Goal: Information Seeking & Learning: Learn about a topic

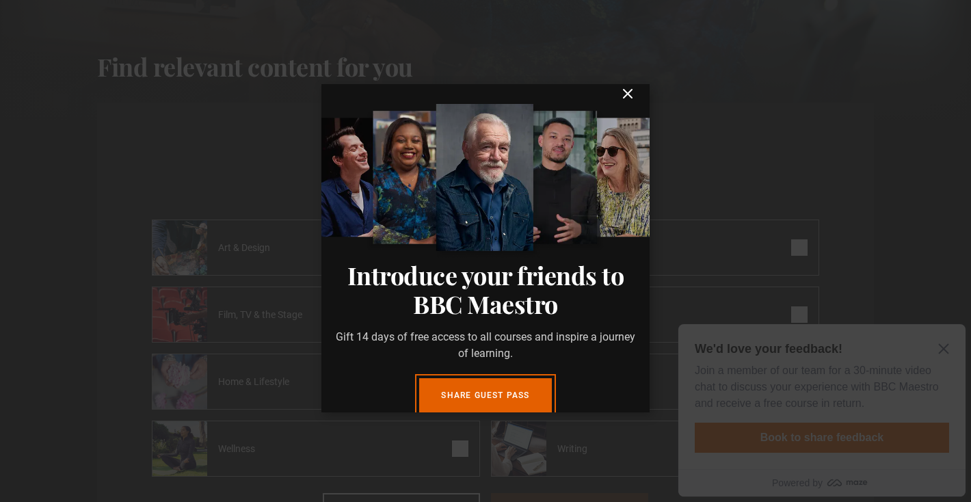
click at [629, 94] on icon "submit" at bounding box center [628, 94] width 8 height 8
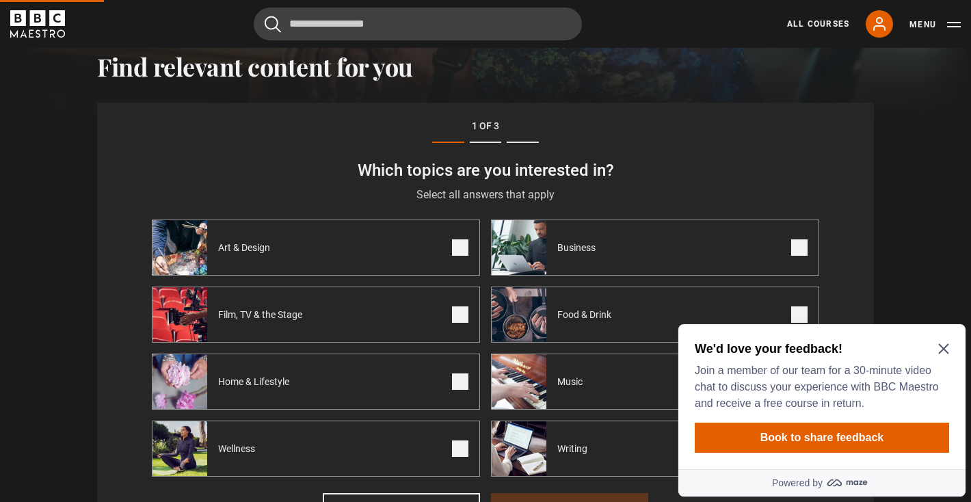
click at [951, 351] on div "We'd love your feedback! Join a member of our team for a 30-minute video chat t…" at bounding box center [821, 396] width 287 height 145
click at [945, 347] on icon "Close Maze Prompt" at bounding box center [943, 349] width 10 height 10
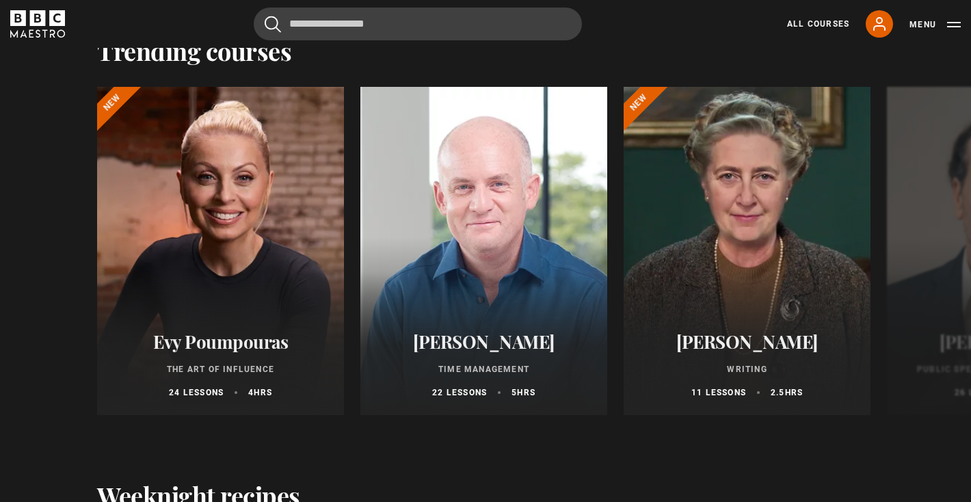
scroll to position [1850, 0]
click at [925, 251] on button "Next" at bounding box center [930, 253] width 34 height 34
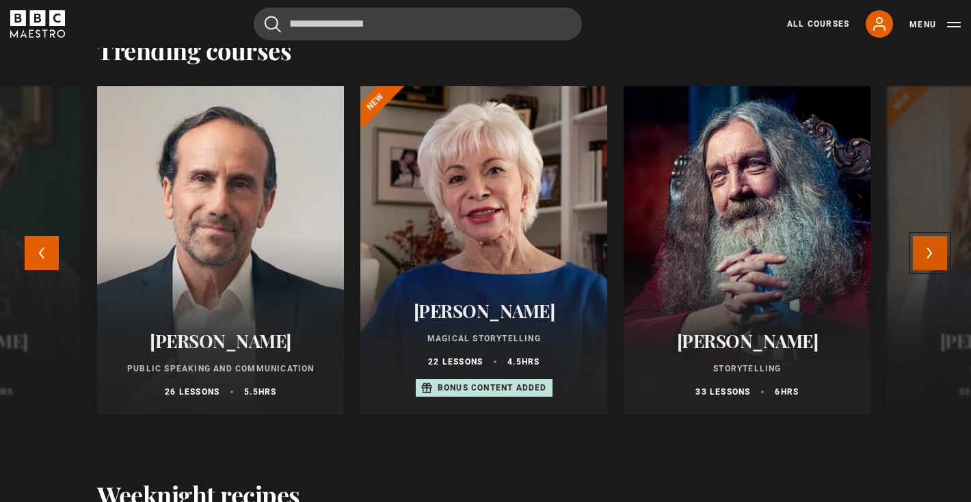
click at [925, 251] on button "Next" at bounding box center [930, 253] width 34 height 34
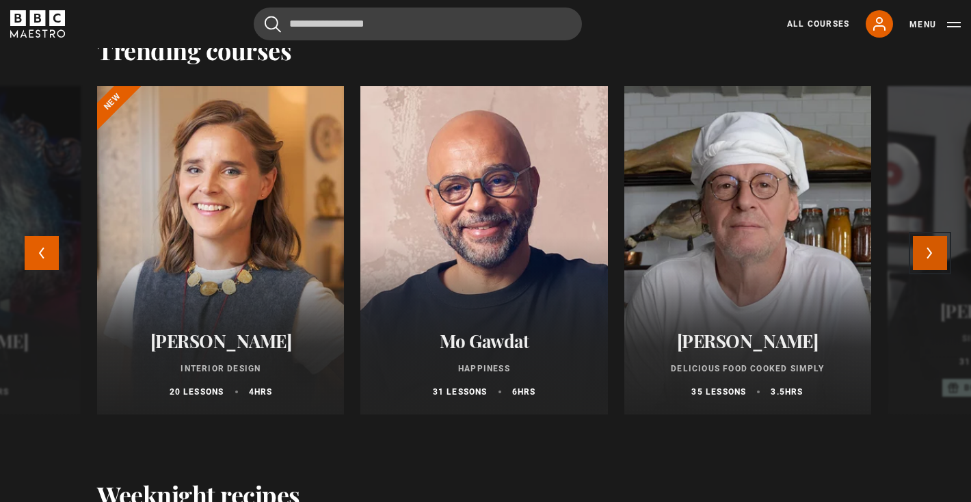
click at [925, 251] on button "Next" at bounding box center [930, 253] width 34 height 34
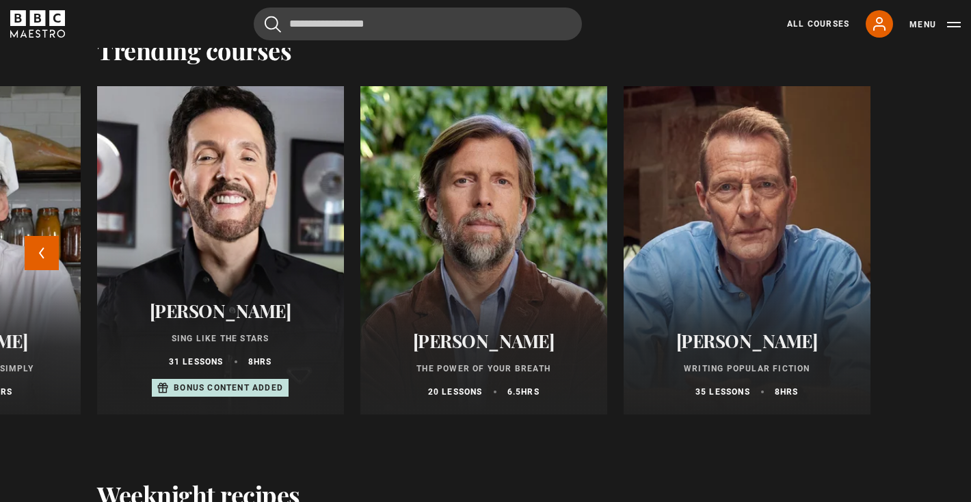
click at [233, 192] on div at bounding box center [221, 250] width 272 height 361
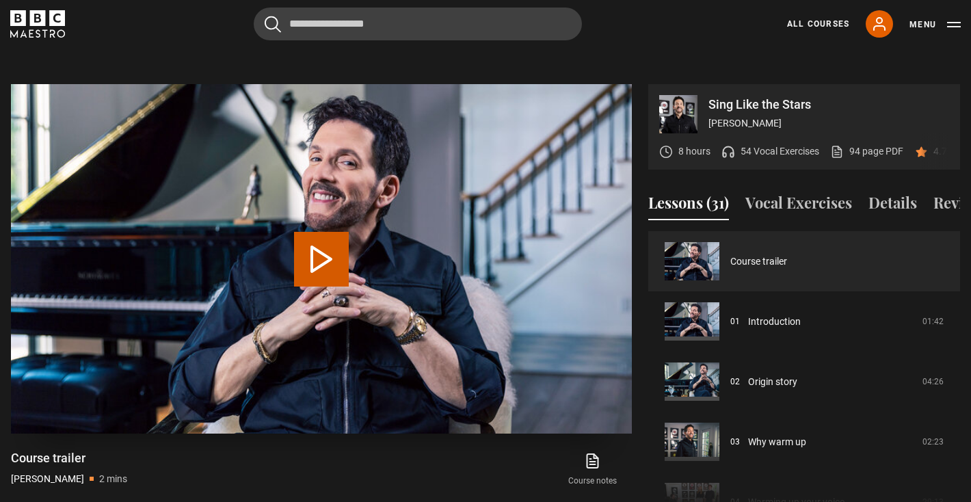
scroll to position [652, 0]
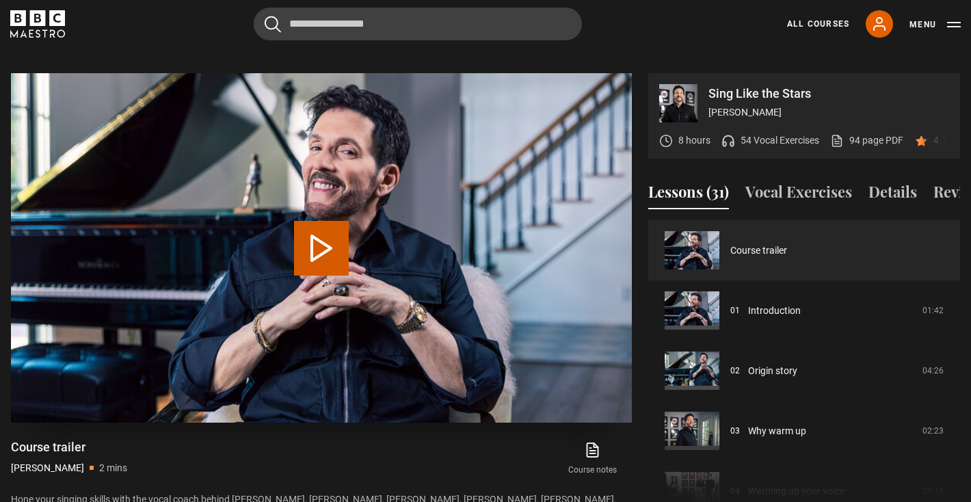
click at [335, 222] on button "Play Video" at bounding box center [321, 248] width 55 height 55
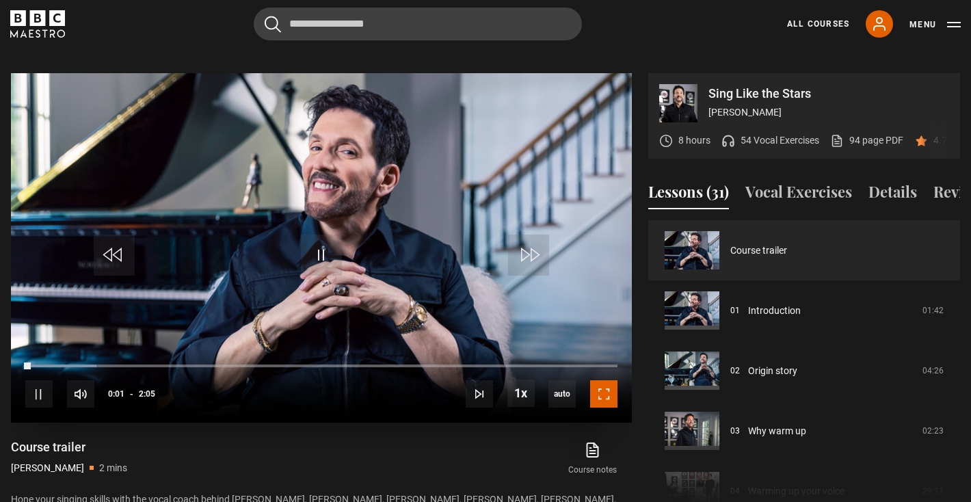
click at [607, 381] on span "Video Player" at bounding box center [603, 393] width 27 height 27
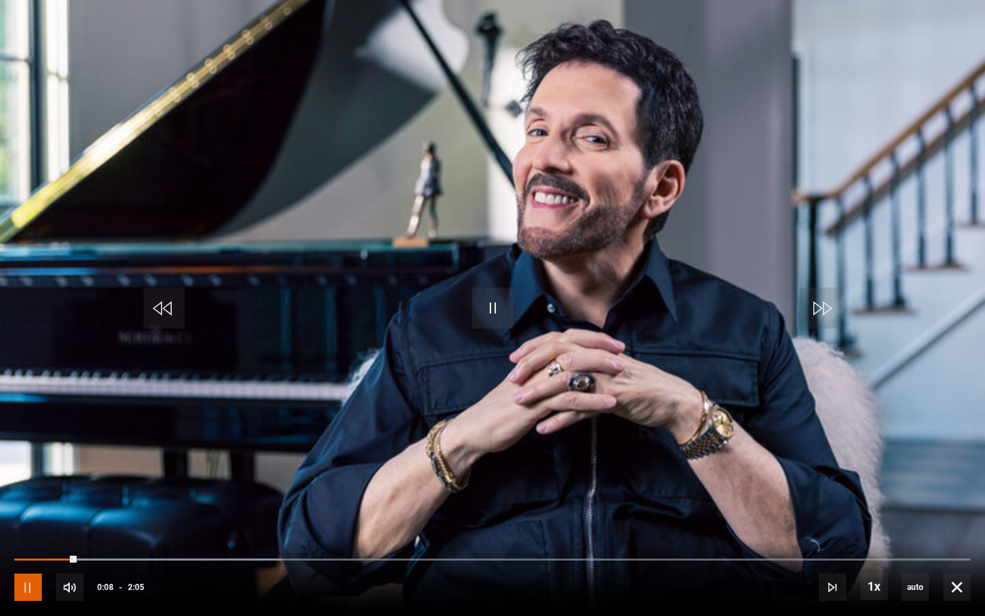
click at [36, 501] on span "Video Player" at bounding box center [27, 586] width 27 height 27
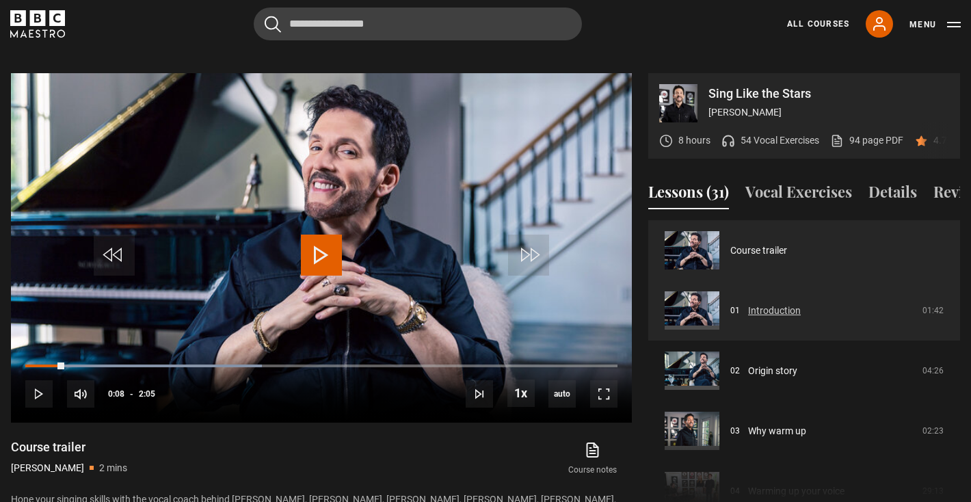
click at [801, 304] on link "Introduction" at bounding box center [774, 311] width 53 height 14
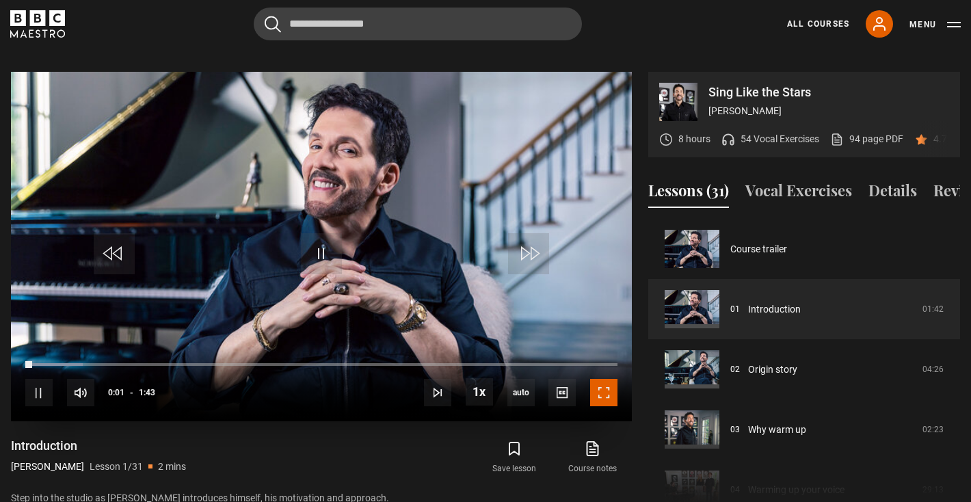
click at [611, 379] on span "Video Player" at bounding box center [603, 392] width 27 height 27
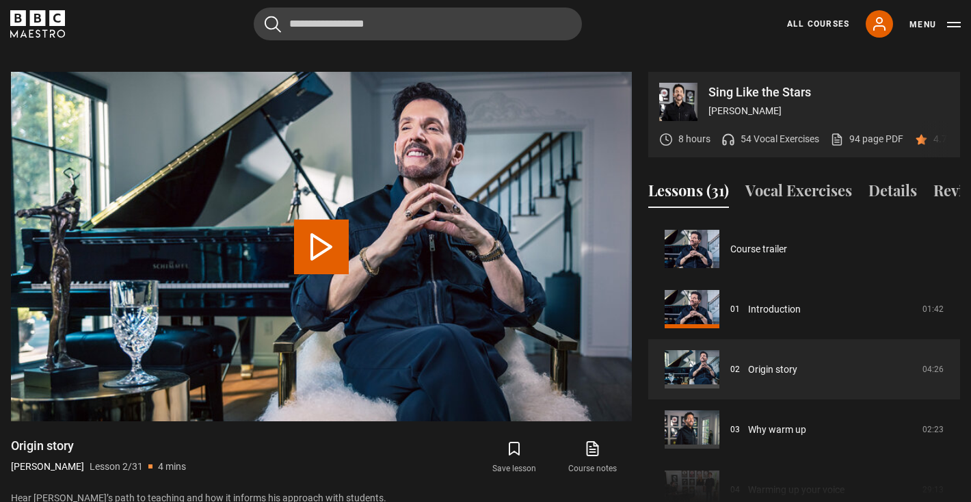
scroll to position [60, 0]
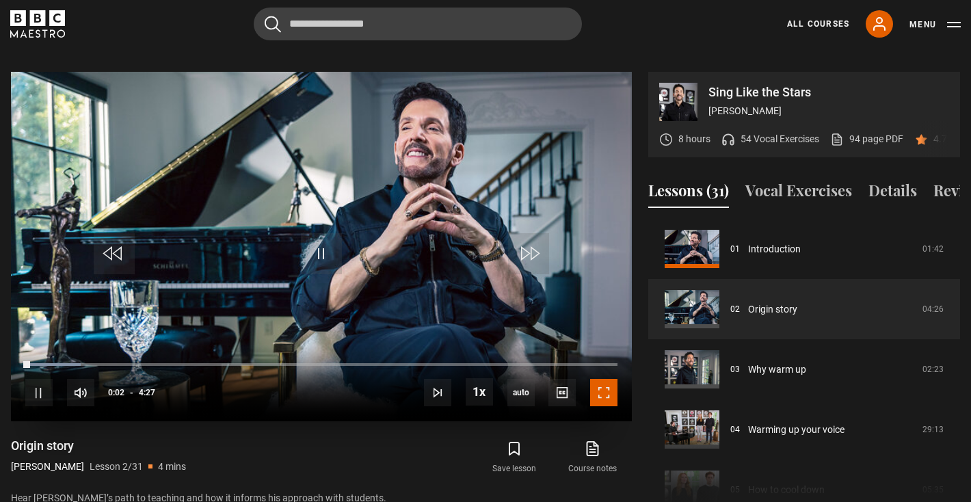
click at [610, 383] on span "Video Player" at bounding box center [603, 392] width 27 height 27
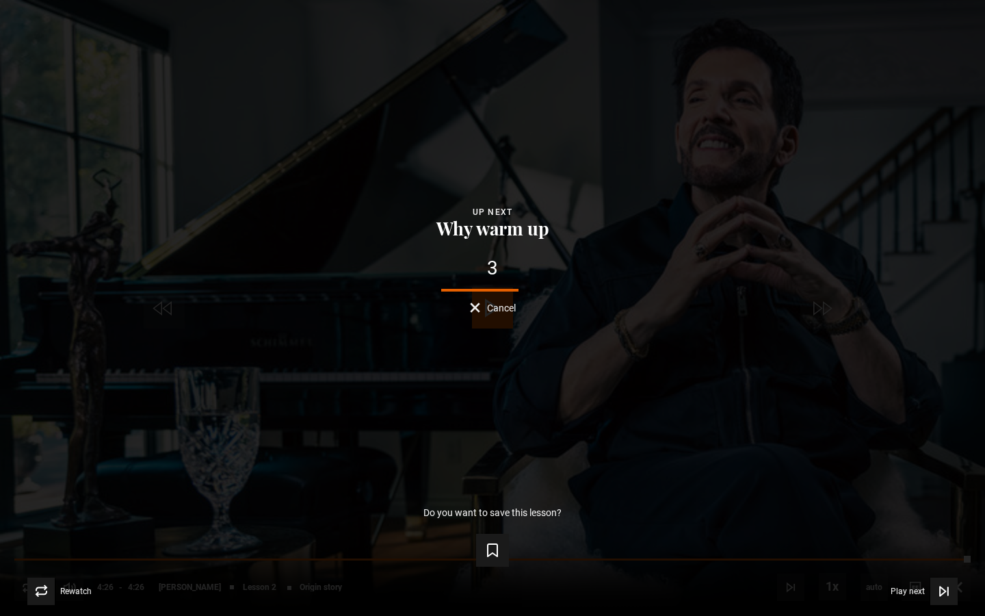
click at [481, 306] on button "Cancel" at bounding box center [493, 307] width 46 height 10
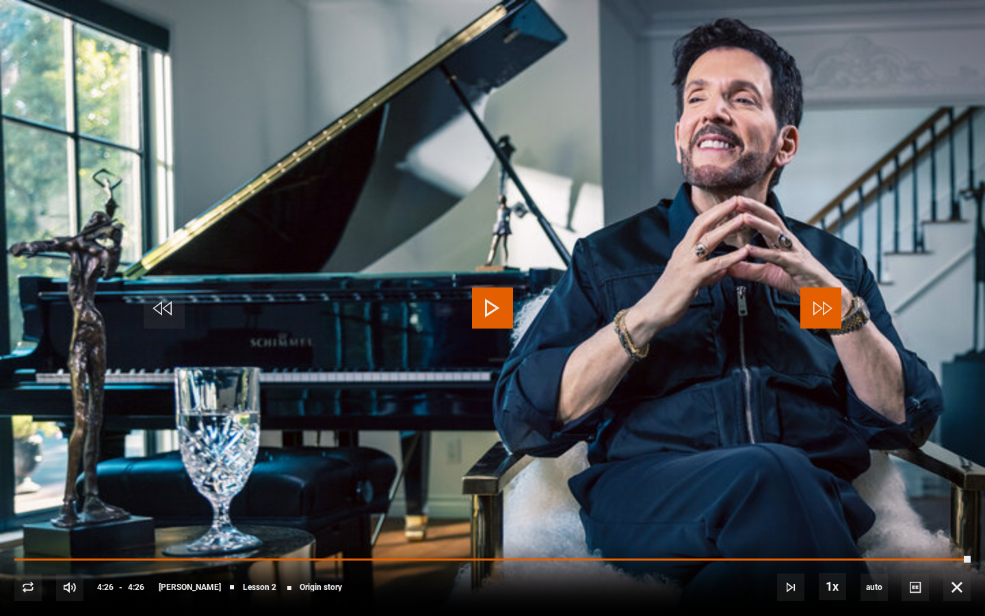
click at [828, 307] on span "Video Player" at bounding box center [820, 307] width 41 height 41
click at [955, 501] on span "Video Player" at bounding box center [956, 586] width 27 height 27
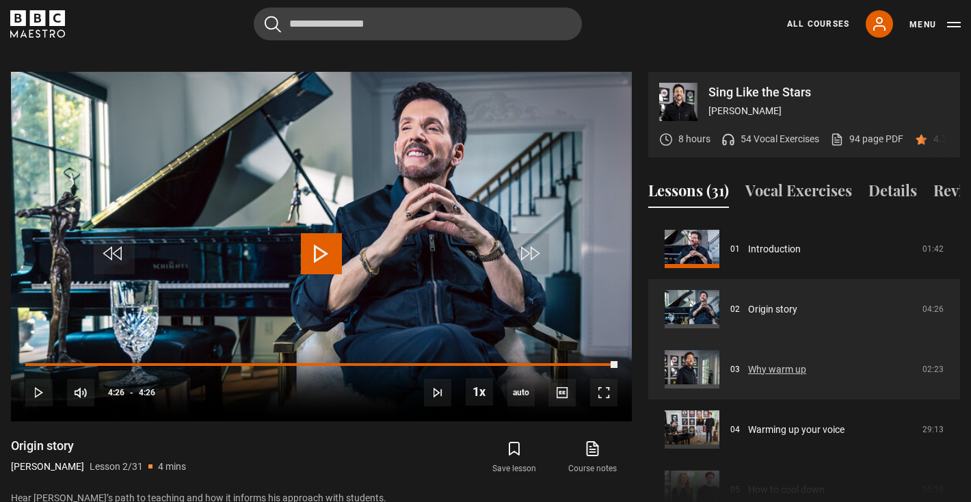
click at [765, 362] on link "Why warm up" at bounding box center [777, 369] width 58 height 14
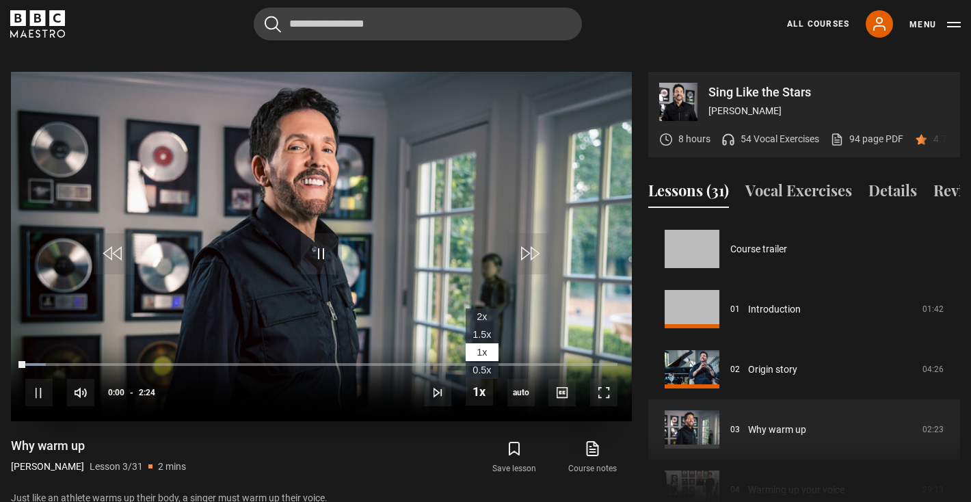
scroll to position [120, 0]
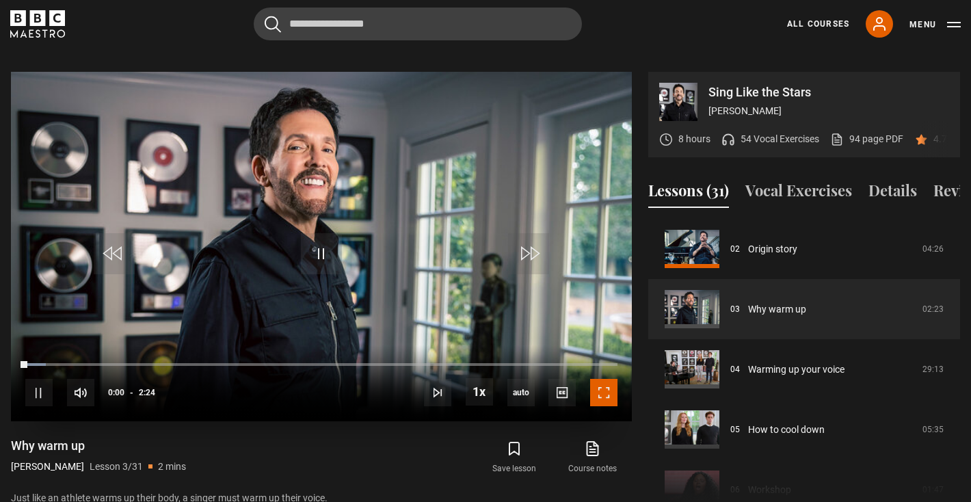
click at [605, 381] on span "Video Player" at bounding box center [603, 392] width 27 height 27
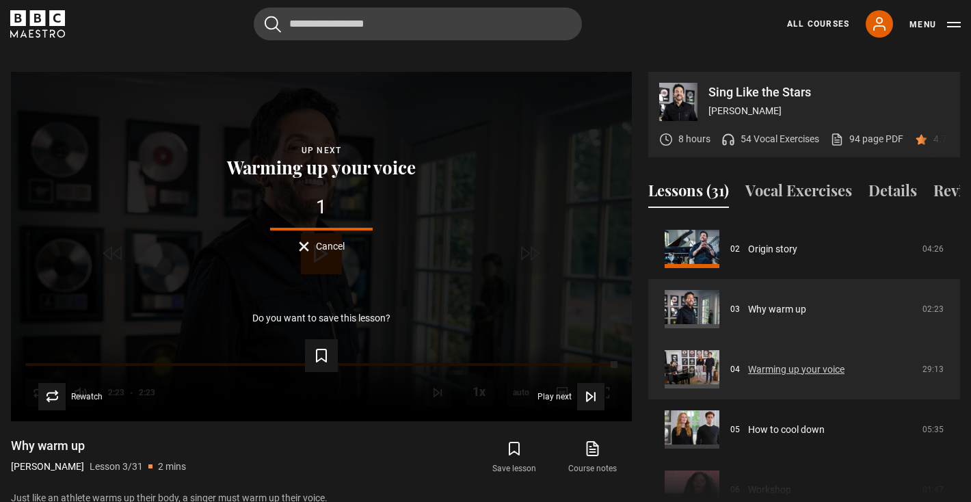
click at [773, 362] on link "Warming up your voice" at bounding box center [796, 369] width 96 height 14
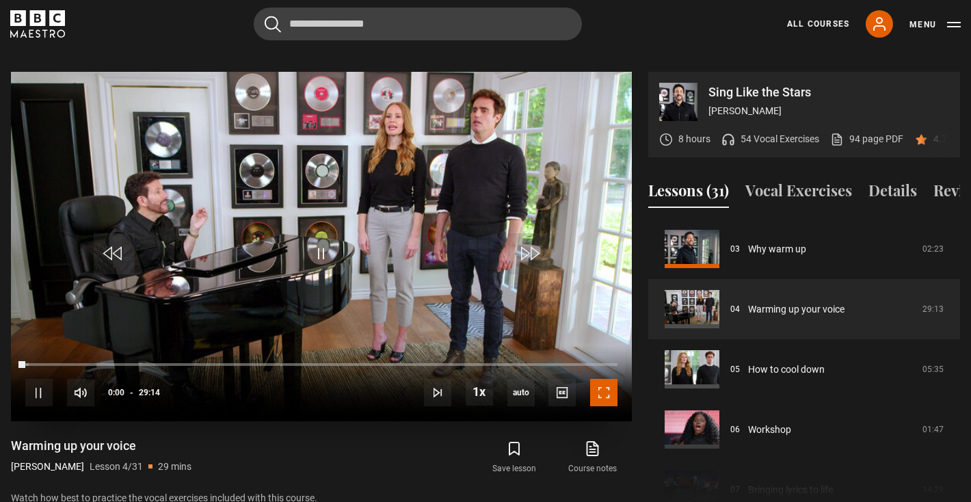
click at [596, 379] on span "Video Player" at bounding box center [603, 392] width 27 height 27
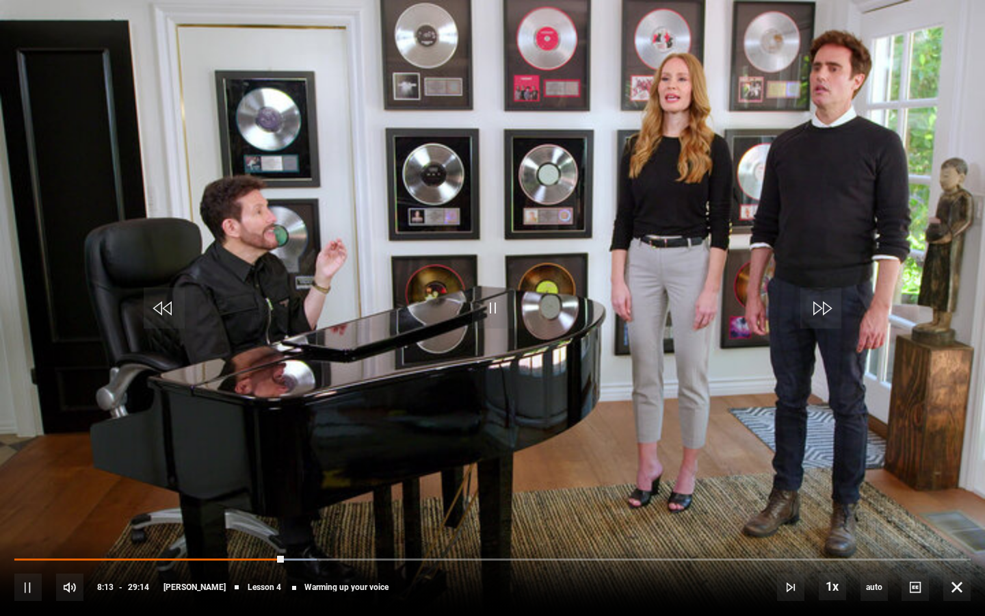
click at [971, 181] on video "Video Player" at bounding box center [492, 308] width 985 height 616
click at [510, 311] on span "Video Player" at bounding box center [492, 307] width 41 height 41
click at [497, 312] on span "Video Player" at bounding box center [492, 307] width 41 height 41
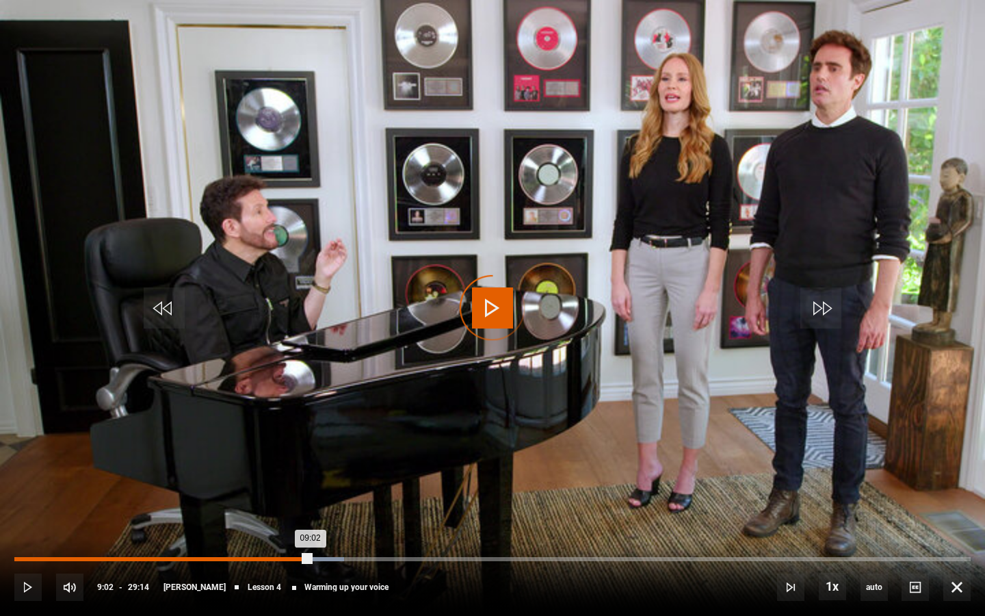
click at [291, 501] on div "08:28" at bounding box center [292, 559] width 2 height 4
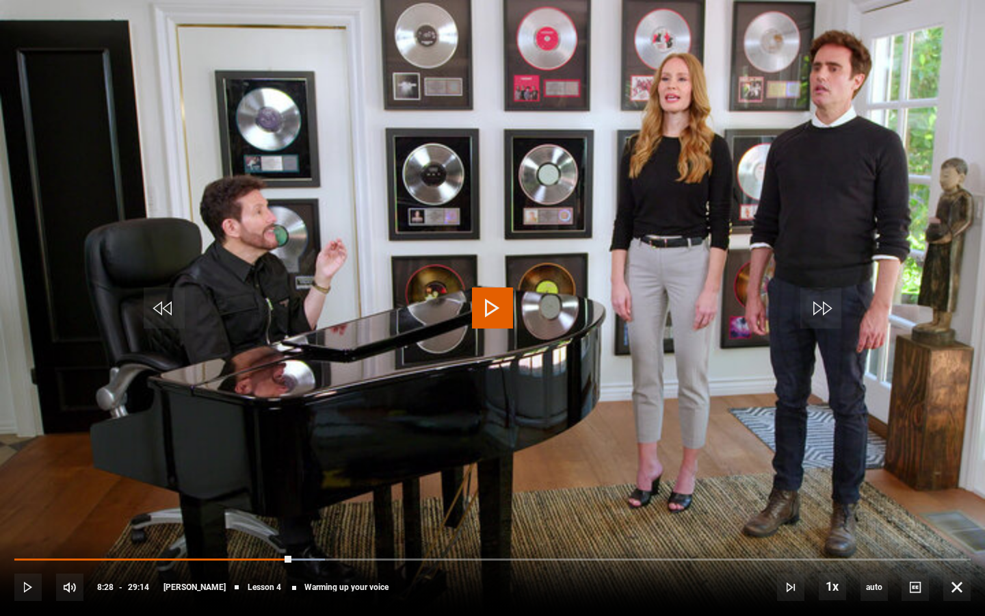
click at [488, 312] on span "Video Player" at bounding box center [492, 307] width 41 height 41
click at [517, 291] on video "Video Player" at bounding box center [492, 308] width 985 height 616
click at [486, 306] on span "Video Player" at bounding box center [492, 307] width 41 height 41
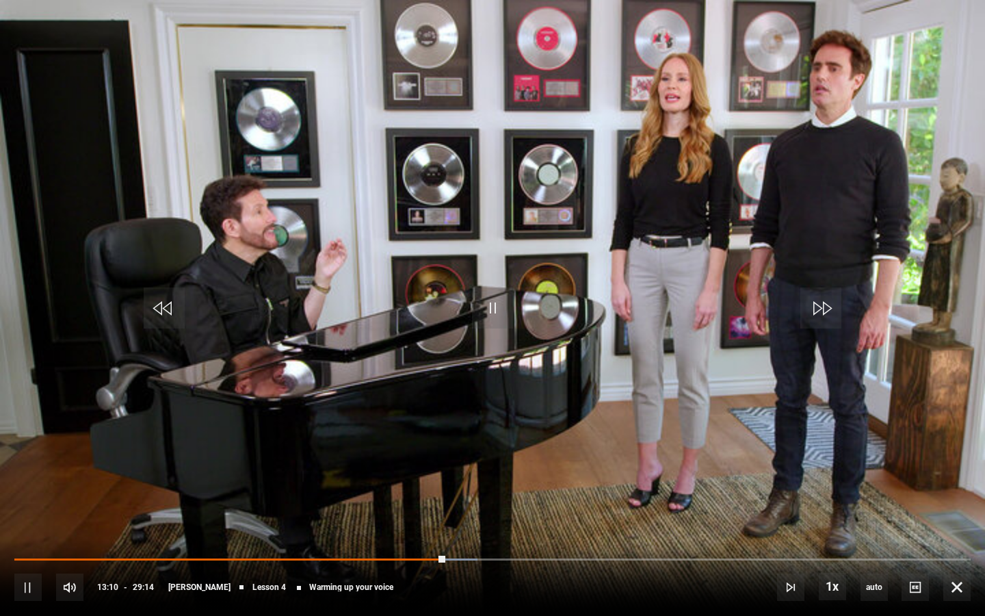
click at [538, 204] on video "Video Player" at bounding box center [492, 308] width 985 height 616
click at [484, 278] on video "Video Player" at bounding box center [492, 308] width 985 height 616
click at [464, 501] on div "10s Skip Back 10 seconds Pause 10s Skip Forward 10 seconds Loaded : 55.87% 13:4…" at bounding box center [492, 578] width 985 height 76
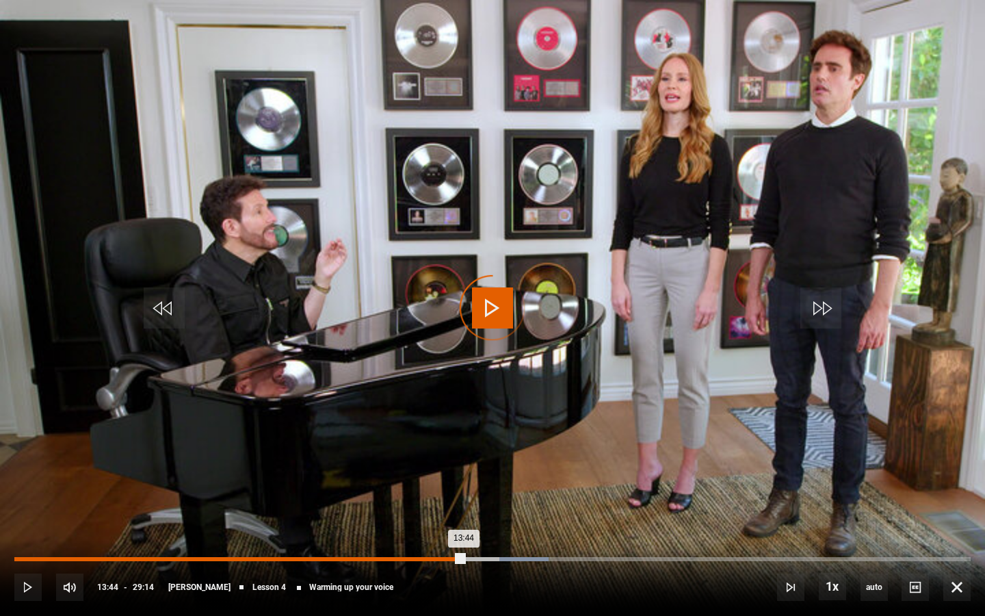
click at [464, 501] on div "Loaded : 55.87% 13:44 13:44" at bounding box center [492, 559] width 956 height 4
click at [464, 501] on div "Loaded : 53.88% 13:44 14:43" at bounding box center [492, 559] width 956 height 4
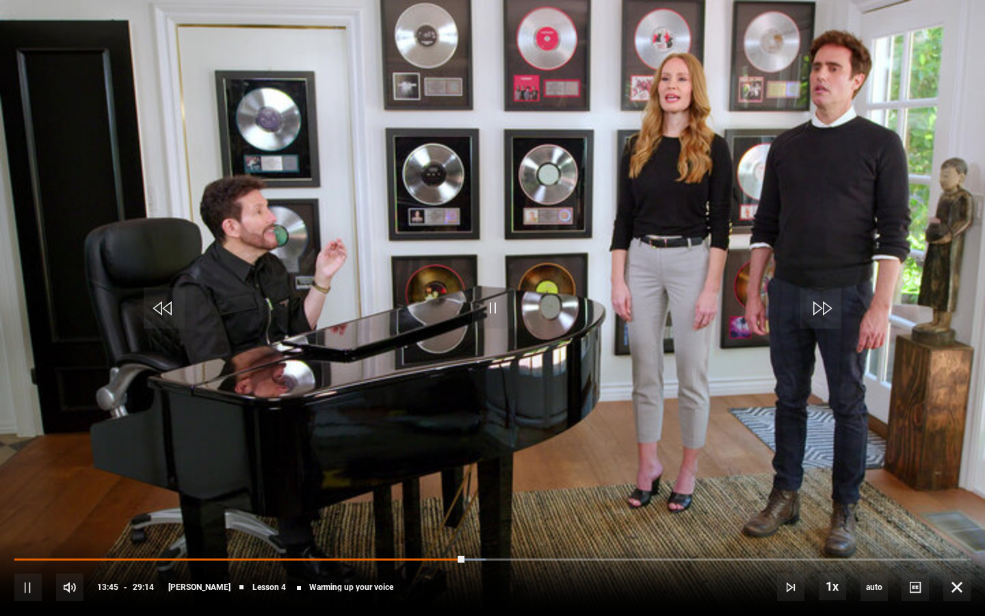
click at [471, 501] on div "10s Skip Back 10 seconds Pause 10s Skip Forward 10 seconds Loaded : 49.32% 13:5…" at bounding box center [492, 578] width 985 height 76
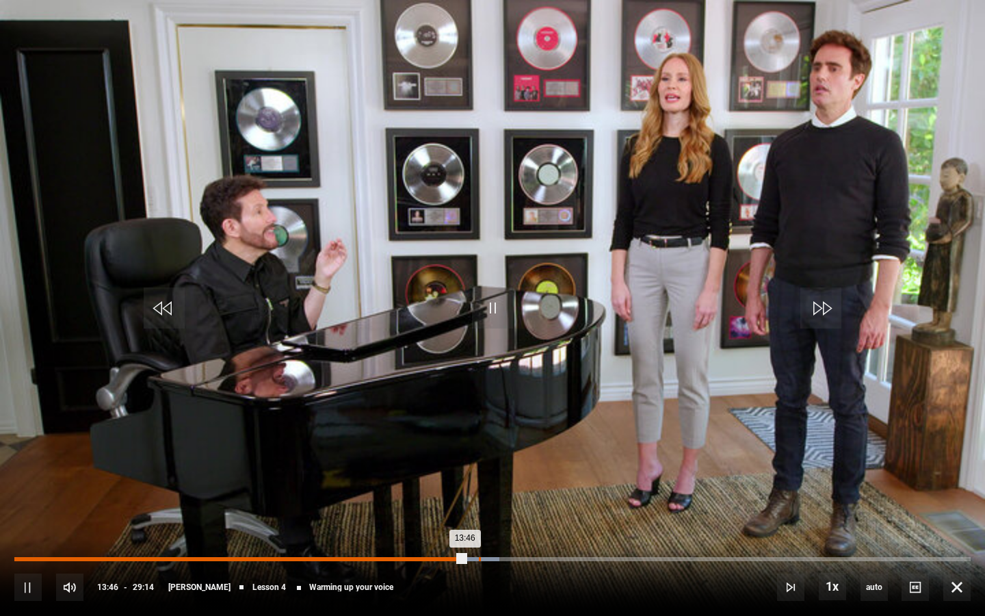
click at [479, 501] on div "Loaded : 50.74% 14:11 13:46" at bounding box center [492, 559] width 956 height 4
click at [496, 501] on div "Loaded : 52.17% 14:44 14:44" at bounding box center [492, 559] width 956 height 4
click at [481, 501] on div "Loaded : 54.16% 14:15 14:46" at bounding box center [492, 559] width 956 height 4
click at [486, 501] on div "15:16" at bounding box center [250, 559] width 472 height 4
click at [486, 501] on div "14:41" at bounding box center [254, 559] width 481 height 4
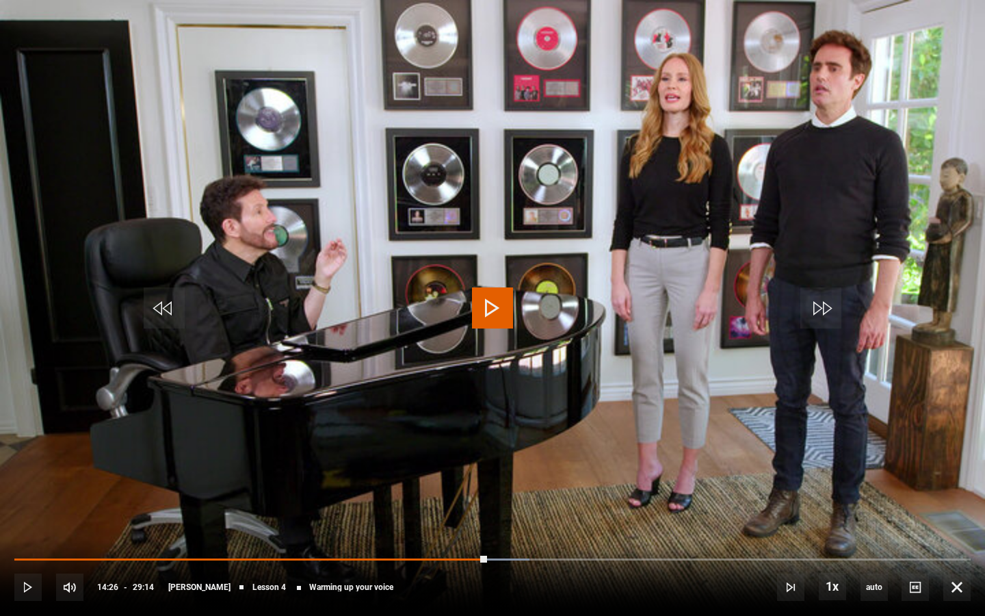
click at [497, 333] on video "Video Player" at bounding box center [492, 308] width 985 height 616
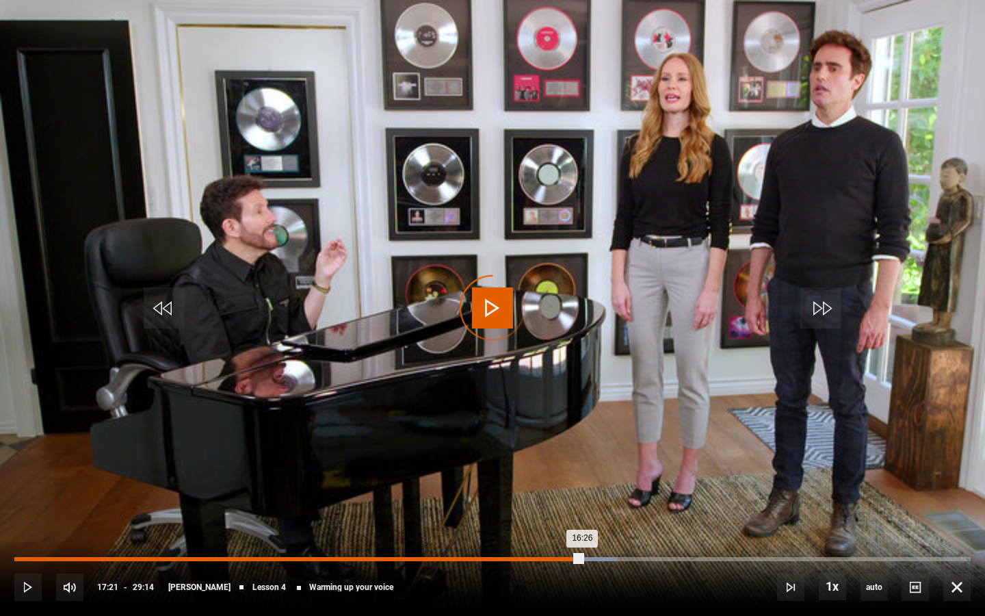
click at [551, 501] on div "Loaded : 63.00% 16:26 16:26" at bounding box center [492, 559] width 956 height 4
click at [535, 501] on div "15:54" at bounding box center [274, 559] width 520 height 4
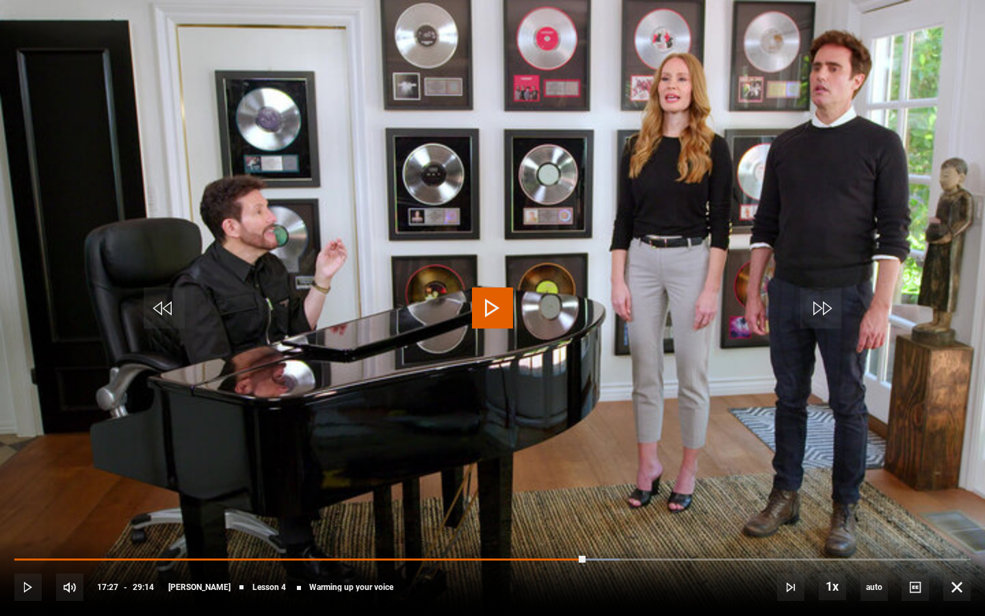
click at [477, 319] on span "Video Player" at bounding box center [492, 307] width 41 height 41
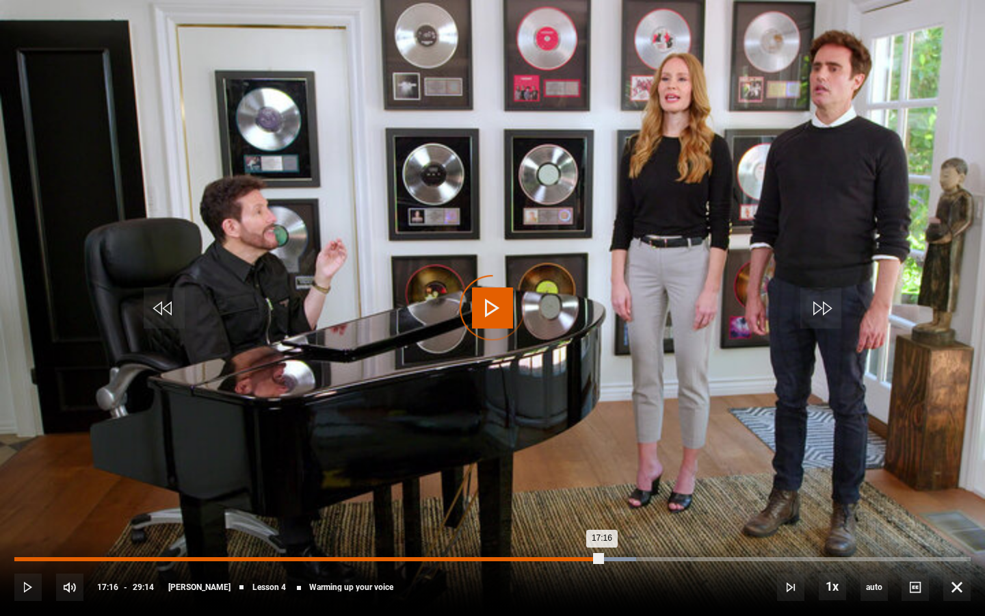
click at [579, 501] on div "17:16" at bounding box center [580, 559] width 2 height 4
click at [615, 501] on div "18:21" at bounding box center [616, 559] width 2 height 4
click at [689, 501] on div "20:38" at bounding box center [690, 559] width 2 height 4
click at [713, 501] on div "Loaded : 79.25% 21:23 22:08" at bounding box center [492, 559] width 956 height 4
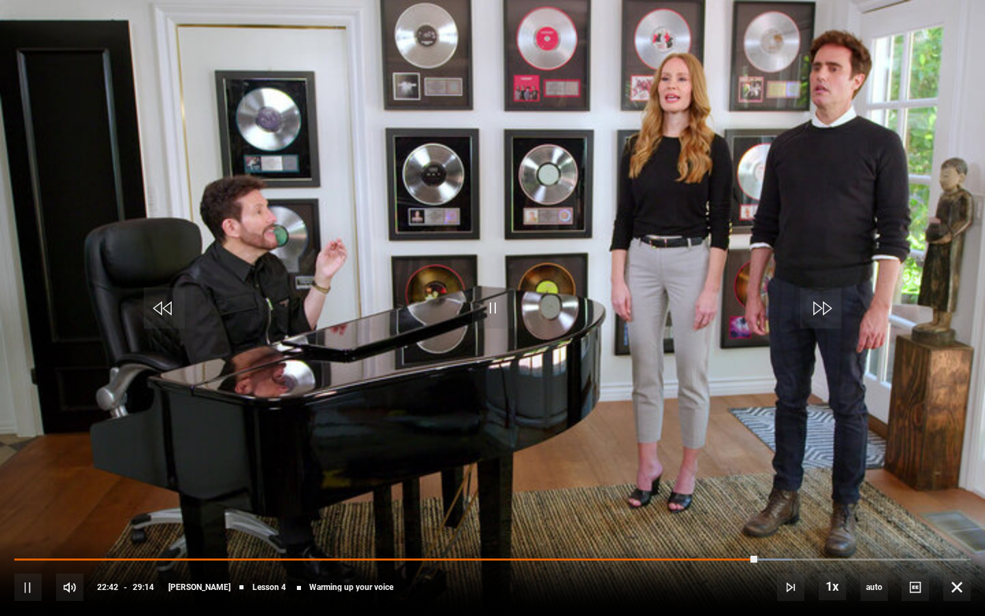
click at [618, 384] on video "Video Player" at bounding box center [492, 308] width 985 height 616
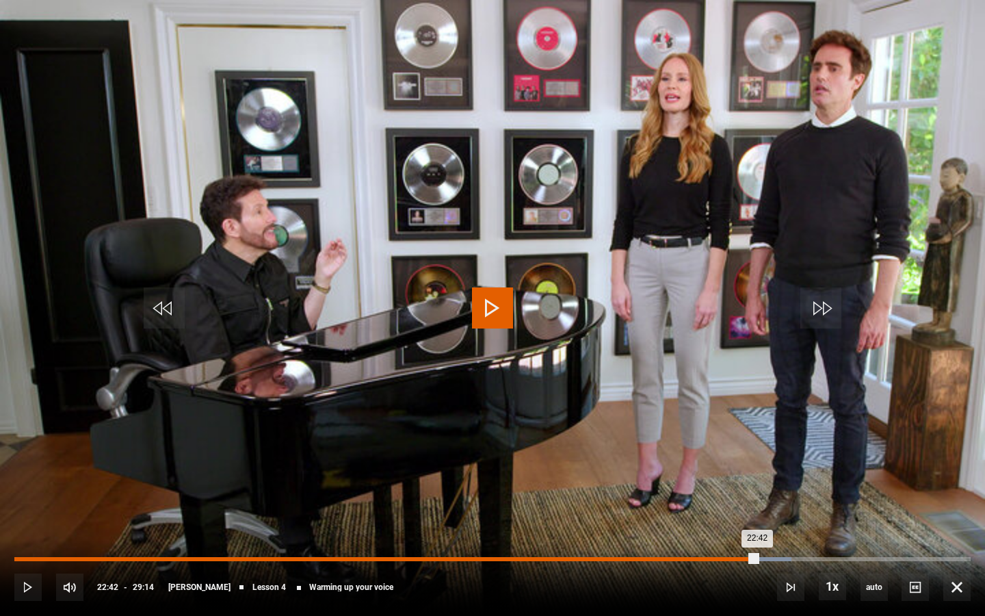
click at [741, 501] on div "22:12" at bounding box center [742, 559] width 2 height 4
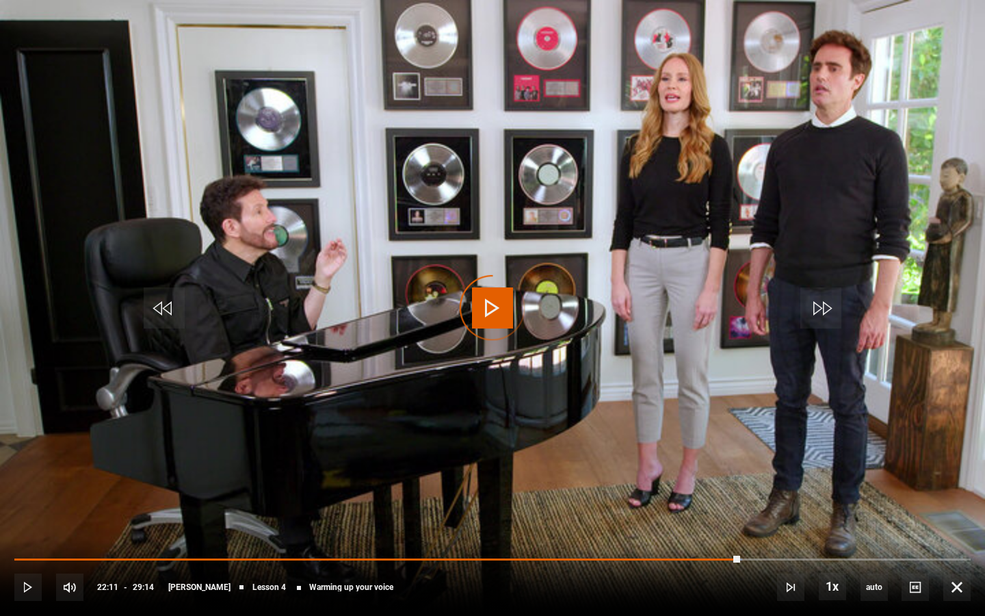
click at [586, 380] on video "Video Player" at bounding box center [492, 308] width 985 height 616
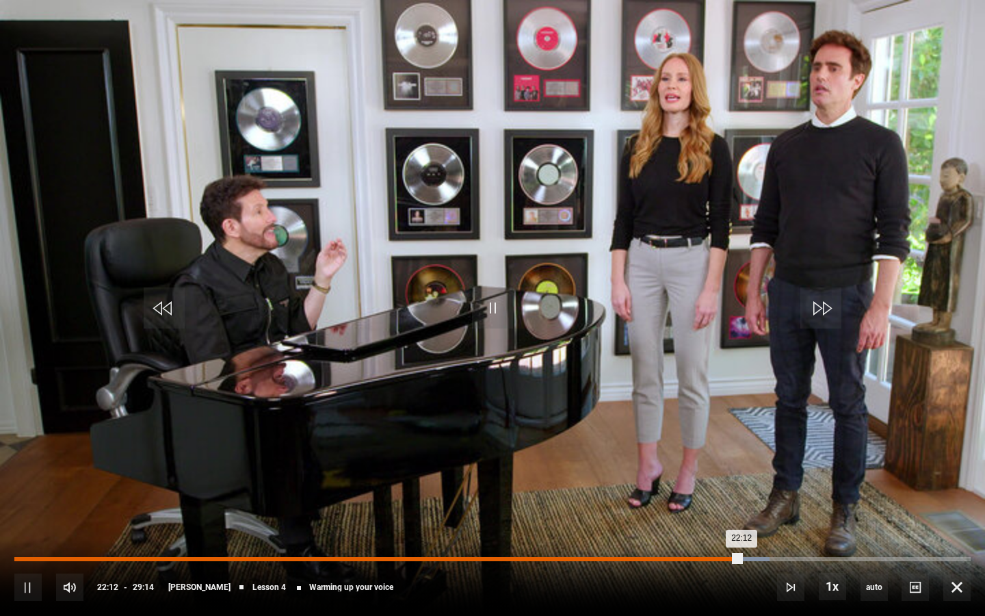
click at [729, 501] on div "Loaded : 78.96% 21:54 22:12" at bounding box center [492, 559] width 956 height 4
click at [729, 501] on div "21:55" at bounding box center [372, 559] width 717 height 4
click at [729, 501] on div "21:57" at bounding box center [373, 559] width 718 height 4
click at [729, 501] on div "21:54" at bounding box center [372, 559] width 717 height 4
click at [729, 501] on div "21:52" at bounding box center [371, 559] width 715 height 4
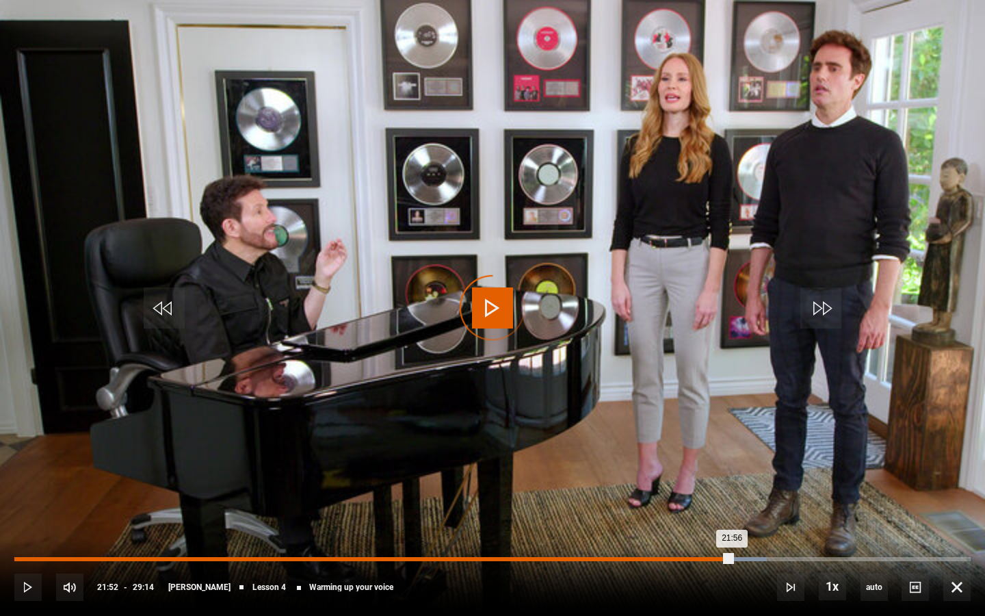
click at [729, 501] on div "21:56" at bounding box center [372, 559] width 717 height 4
click at [728, 501] on div "21:48" at bounding box center [373, 559] width 719 height 4
click at [728, 501] on div "21:57" at bounding box center [373, 559] width 719 height 4
click at [728, 501] on div "21:48" at bounding box center [372, 559] width 717 height 4
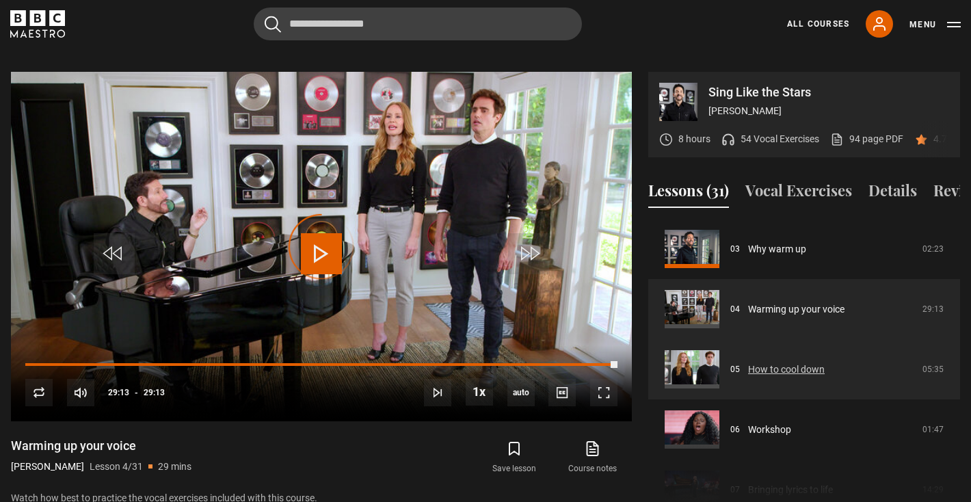
click at [798, 362] on link "How to cool down" at bounding box center [786, 369] width 77 height 14
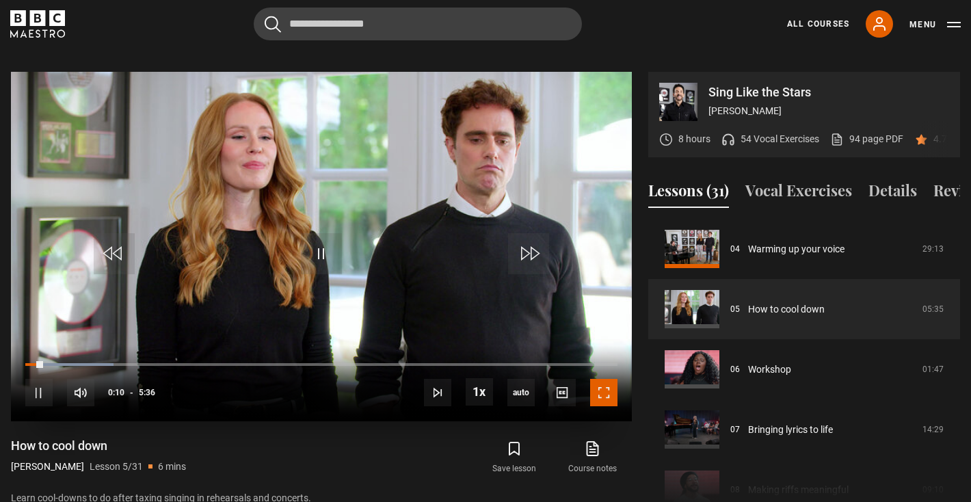
click at [601, 382] on span "Video Player" at bounding box center [603, 392] width 27 height 27
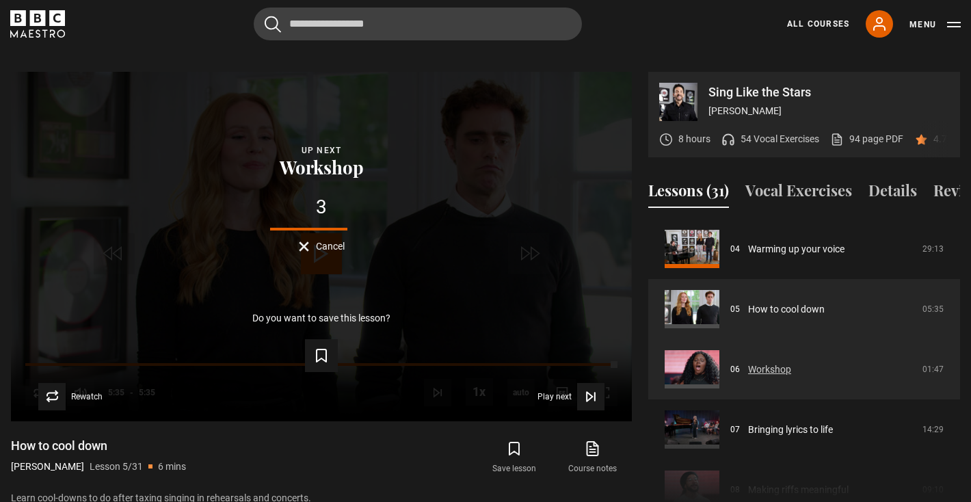
click at [759, 362] on link "Workshop" at bounding box center [769, 369] width 43 height 14
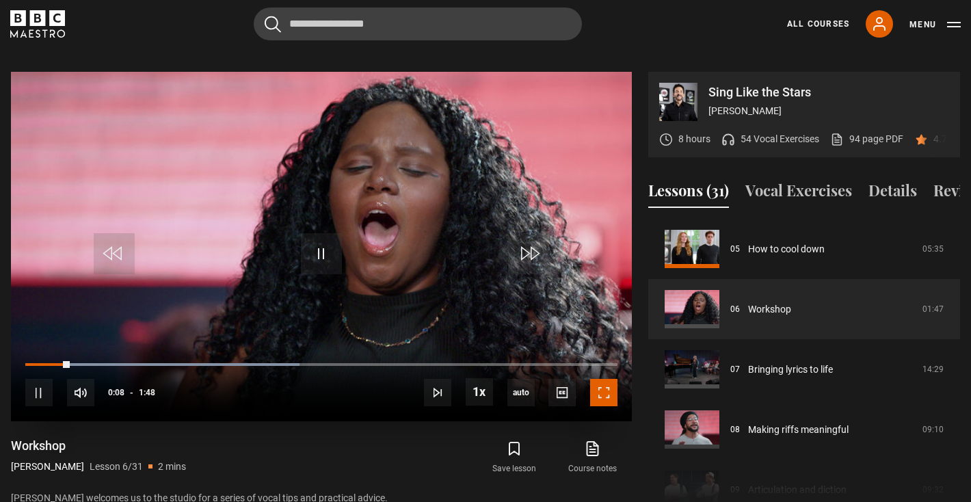
click at [604, 379] on span "Video Player" at bounding box center [603, 392] width 27 height 27
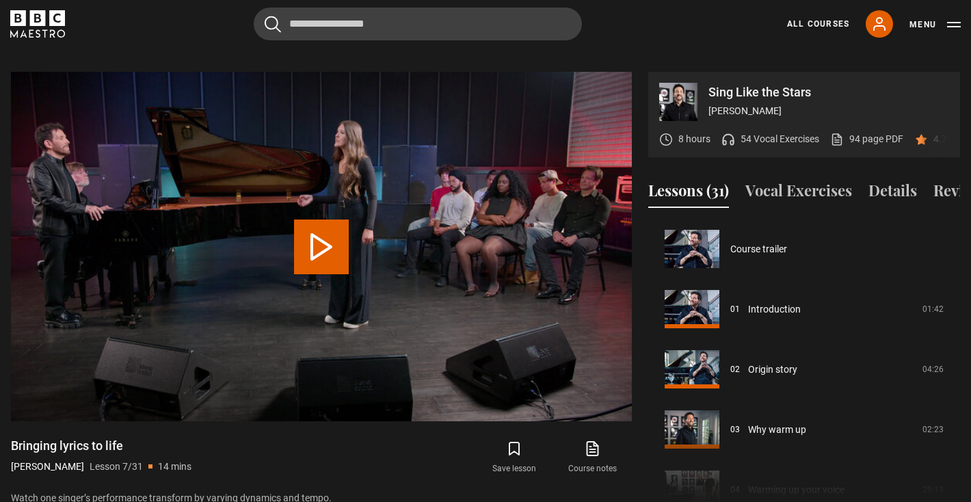
scroll to position [361, 0]
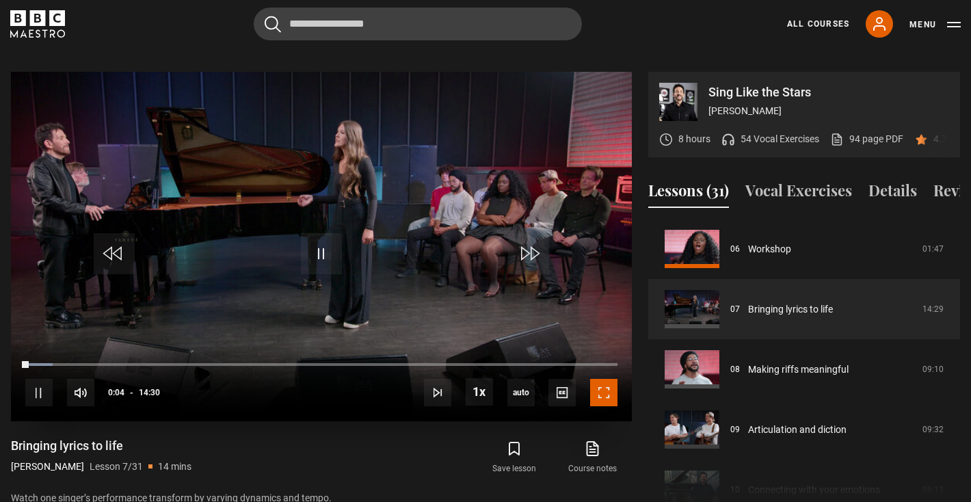
click at [596, 379] on span "Video Player" at bounding box center [603, 392] width 27 height 27
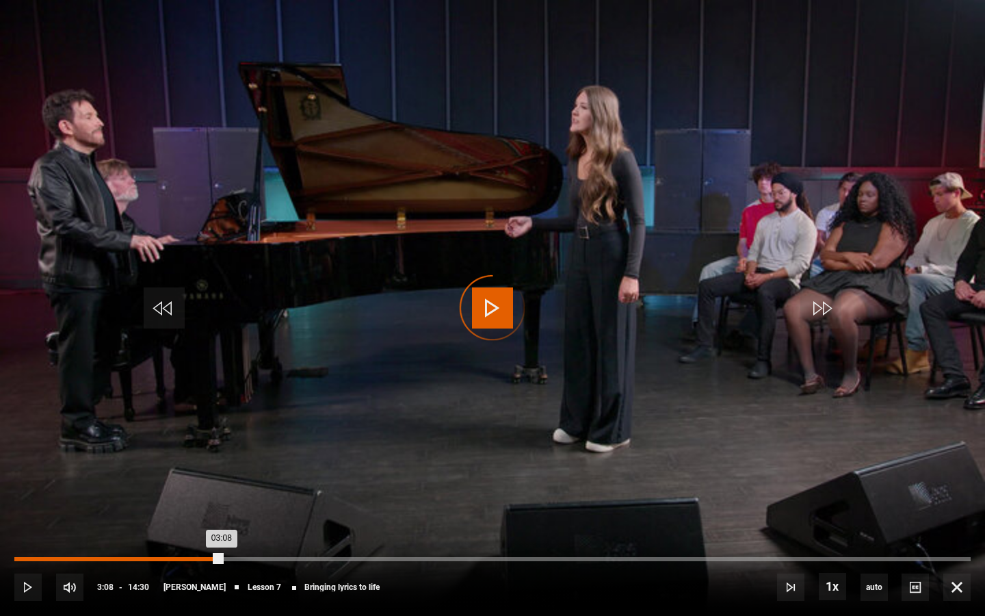
click at [221, 501] on div "Loaded : 0.00% 03:08 03:08" at bounding box center [492, 559] width 956 height 4
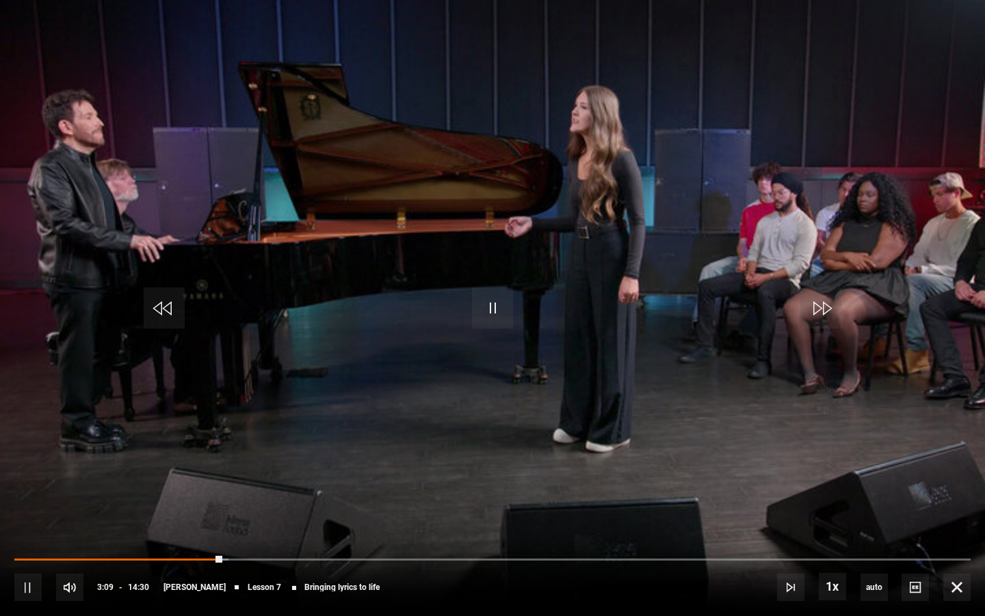
click at [179, 501] on div "10s Skip Back 10 seconds Pause 10s Skip Forward 10 seconds Loaded : 22.41% 03:0…" at bounding box center [492, 578] width 985 height 76
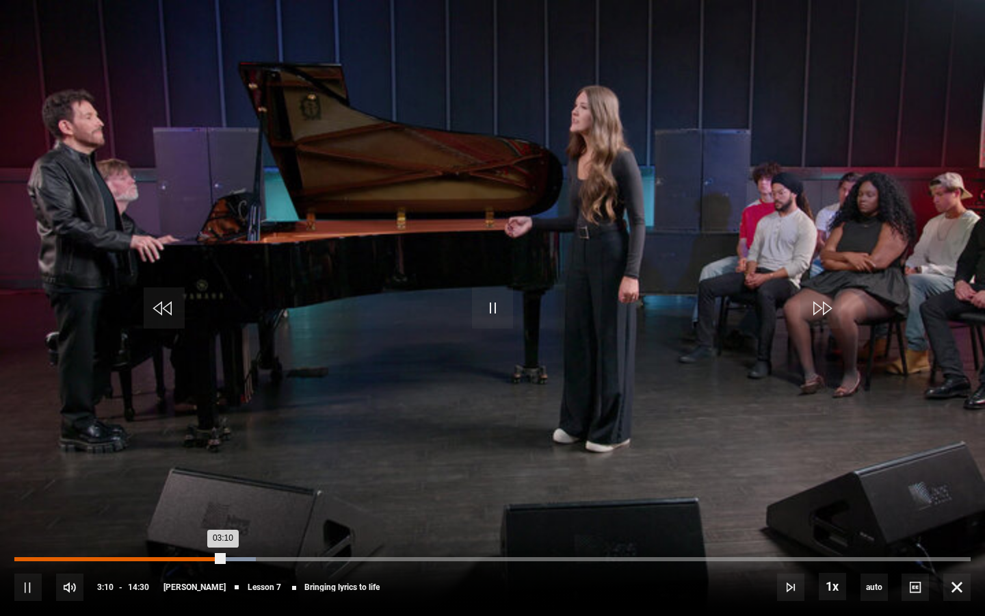
click at [176, 501] on div "Loaded : 25.29% 02:28 03:10" at bounding box center [492, 559] width 956 height 4
click at [118, 501] on div "Loaded : 17.82% 01:35 02:28" at bounding box center [492, 559] width 956 height 4
click at [98, 501] on div "Loaded : 11.49% 01:16 01:16" at bounding box center [492, 559] width 956 height 4
click at [84, 501] on div "Loaded : 13.22% 01:03 01:21" at bounding box center [492, 559] width 956 height 4
click at [317, 501] on div "04:35" at bounding box center [318, 559] width 2 height 4
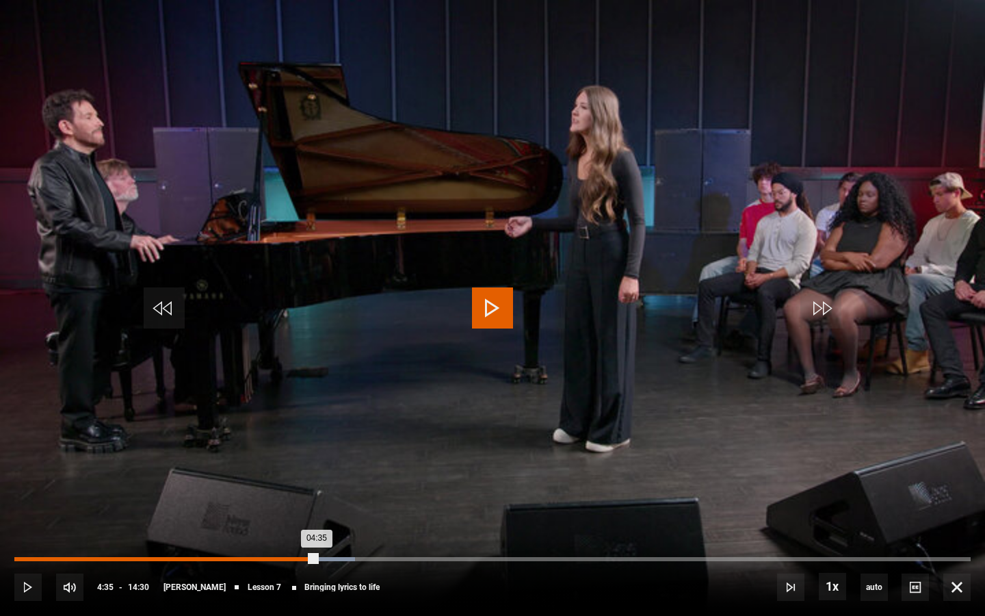
click at [301, 501] on div "04:18" at bounding box center [300, 559] width 2 height 4
click at [286, 501] on div "04:07" at bounding box center [287, 559] width 2 height 4
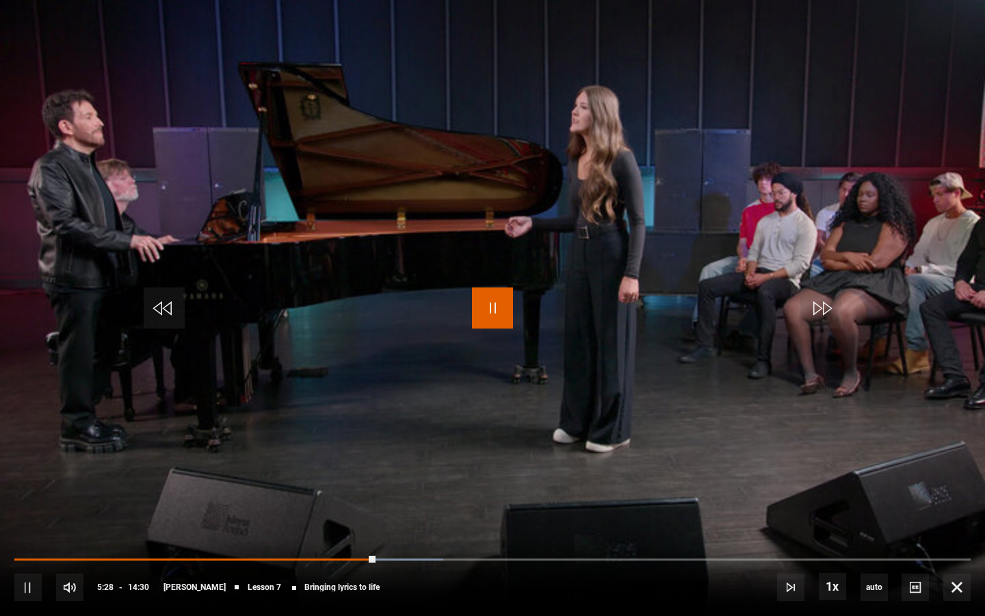
click at [497, 318] on span "Video Player" at bounding box center [492, 307] width 41 height 41
click at [497, 317] on span "Video Player" at bounding box center [492, 307] width 41 height 41
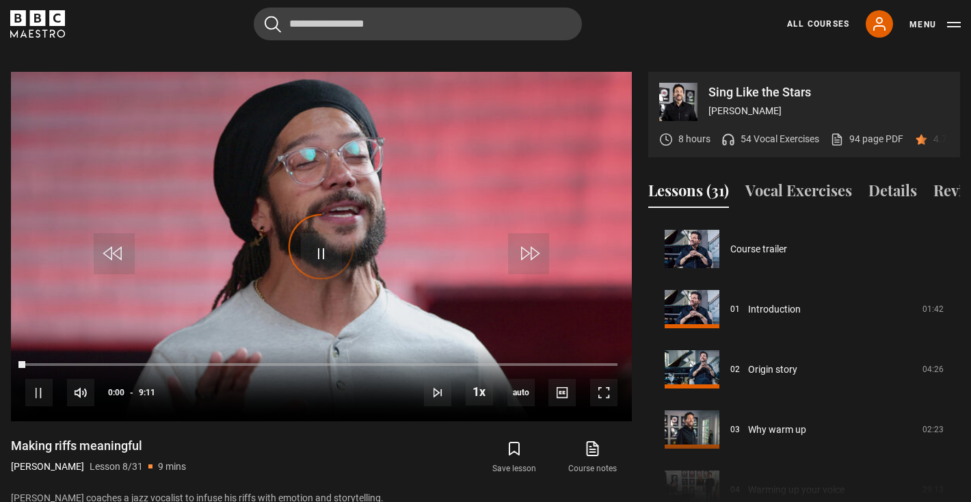
scroll to position [421, 0]
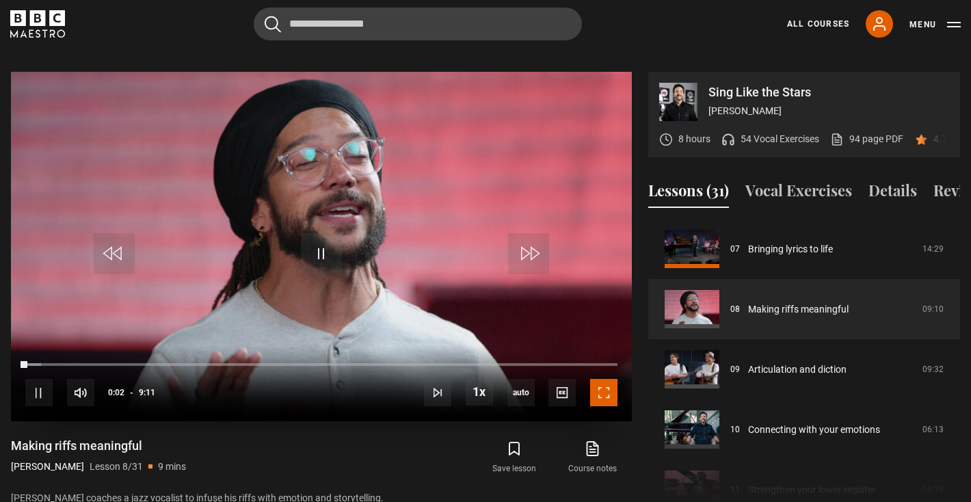
click at [601, 379] on span "Video Player" at bounding box center [603, 392] width 27 height 27
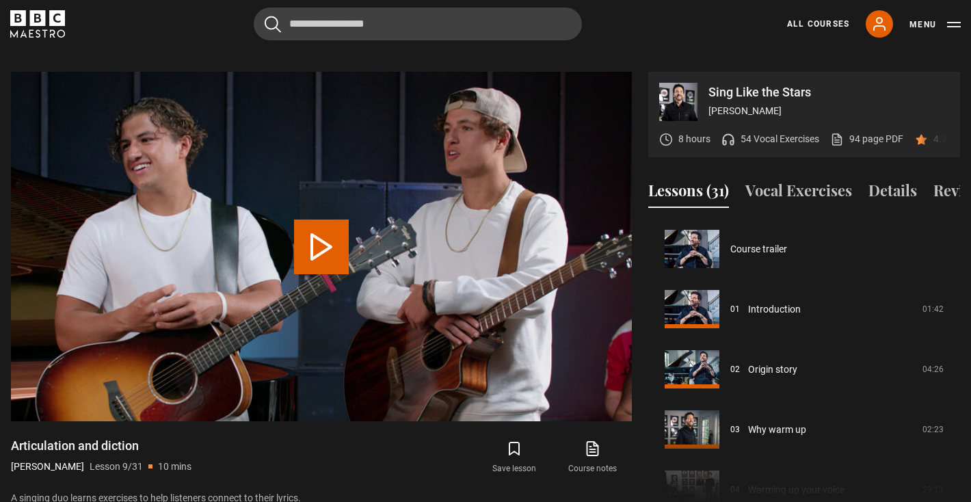
scroll to position [481, 0]
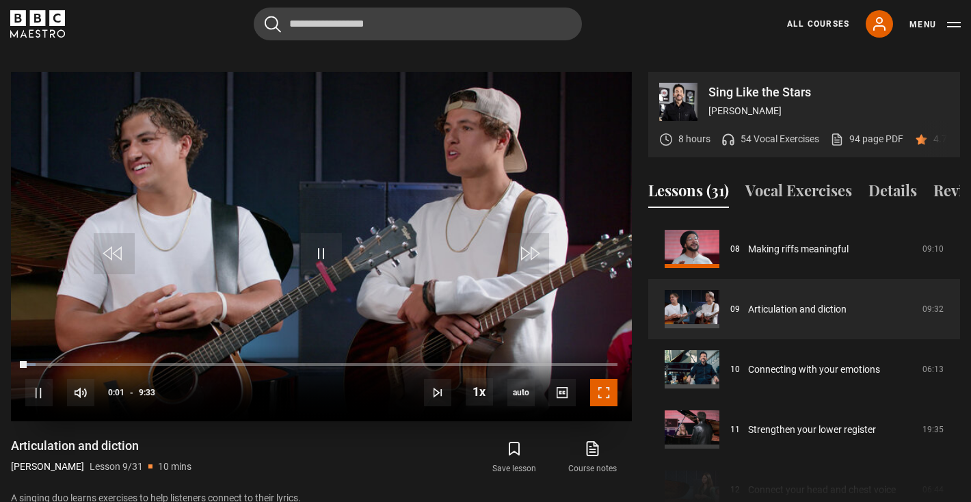
click at [608, 379] on span "Video Player" at bounding box center [603, 392] width 27 height 27
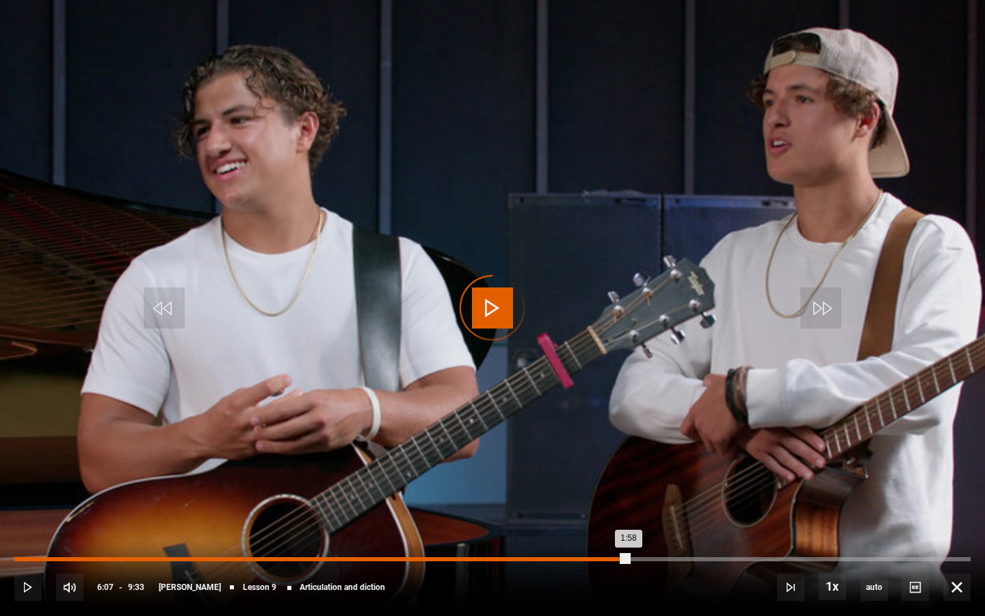
click at [212, 501] on div "1:58" at bounding box center [213, 559] width 2 height 4
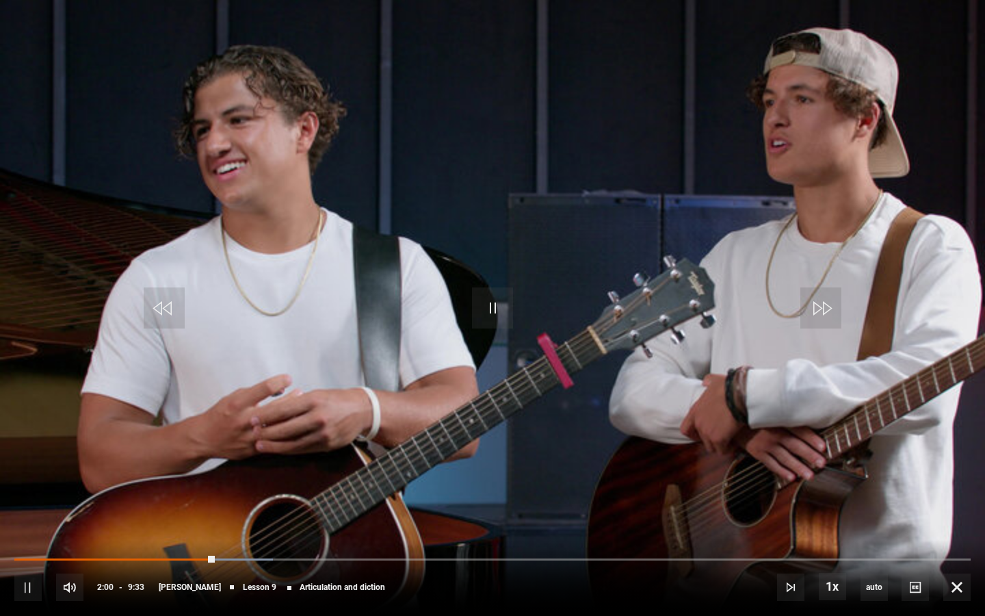
click at [170, 501] on div "10s Skip Back 10 seconds Pause 10s Skip Forward 10 seconds Loaded : 27.05% 1:40…" at bounding box center [492, 578] width 985 height 76
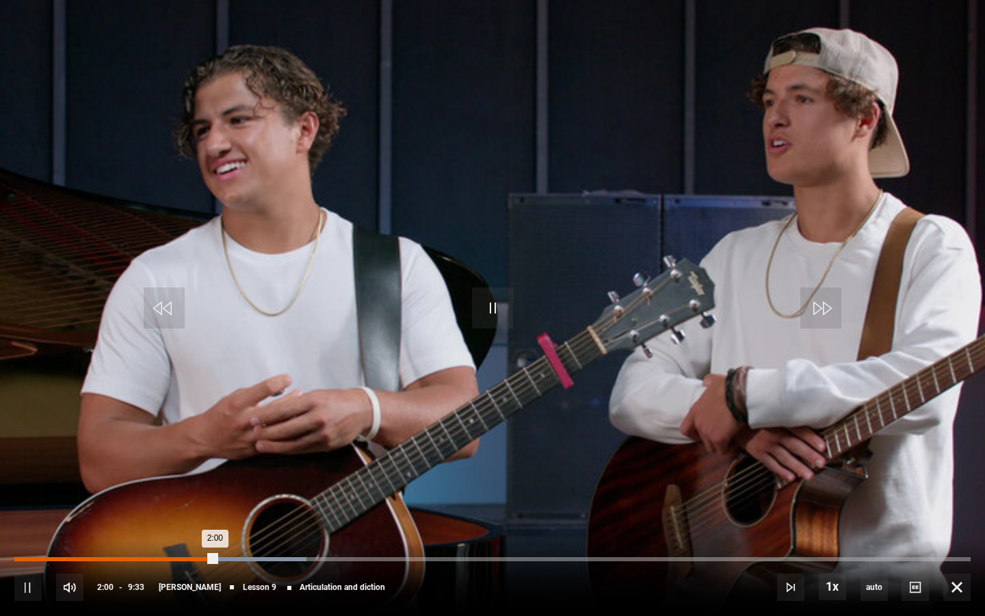
click at [154, 501] on div "Loaded : 30.54% 1:24 2:00" at bounding box center [492, 559] width 956 height 4
click at [129, 501] on div "1:08" at bounding box center [130, 559] width 2 height 4
click at [110, 501] on div "0:57" at bounding box center [111, 559] width 2 height 4
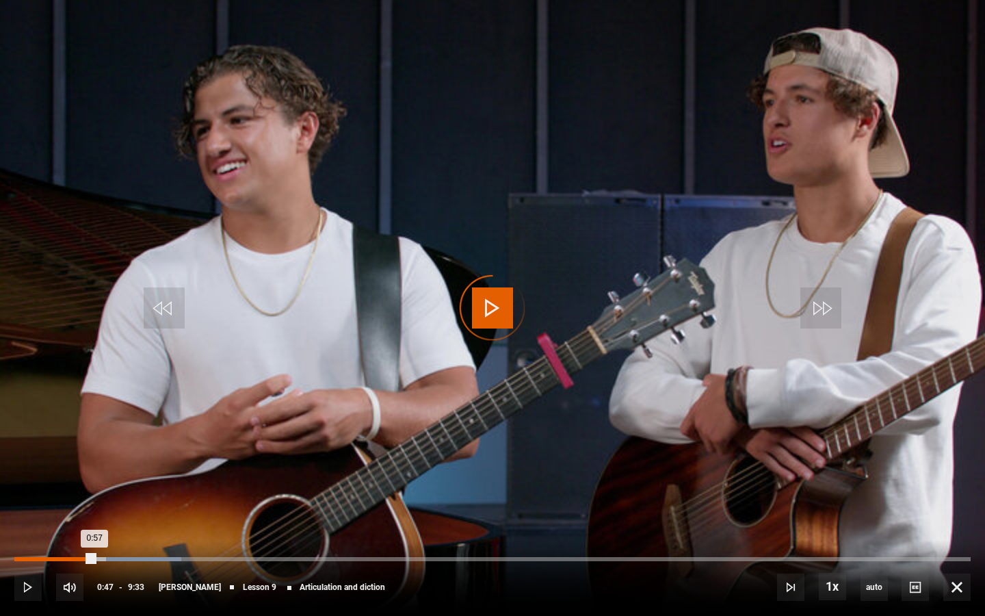
click at [94, 501] on div "Loaded : 17.45% 0:47 0:57" at bounding box center [492, 559] width 956 height 4
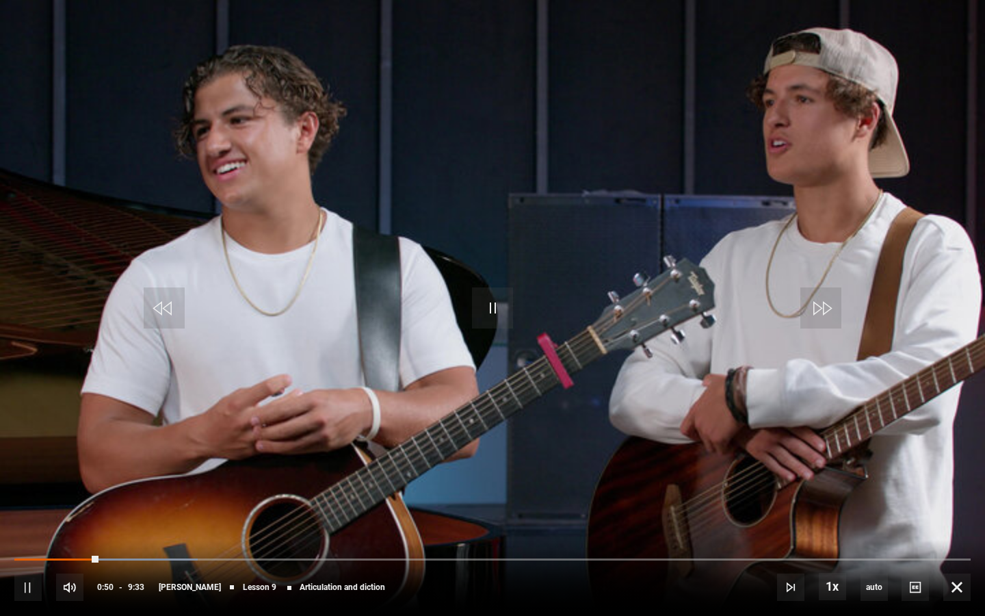
click at [88, 501] on div "10s Skip Back 10 seconds Pause 10s Skip Forward 10 seconds Loaded : 19.20% 0:45…" at bounding box center [492, 578] width 985 height 76
click at [89, 501] on div "10s Skip Back 10 seconds Pause 10s Skip Forward 10 seconds Loaded : 20.07% 0:45…" at bounding box center [492, 578] width 985 height 76
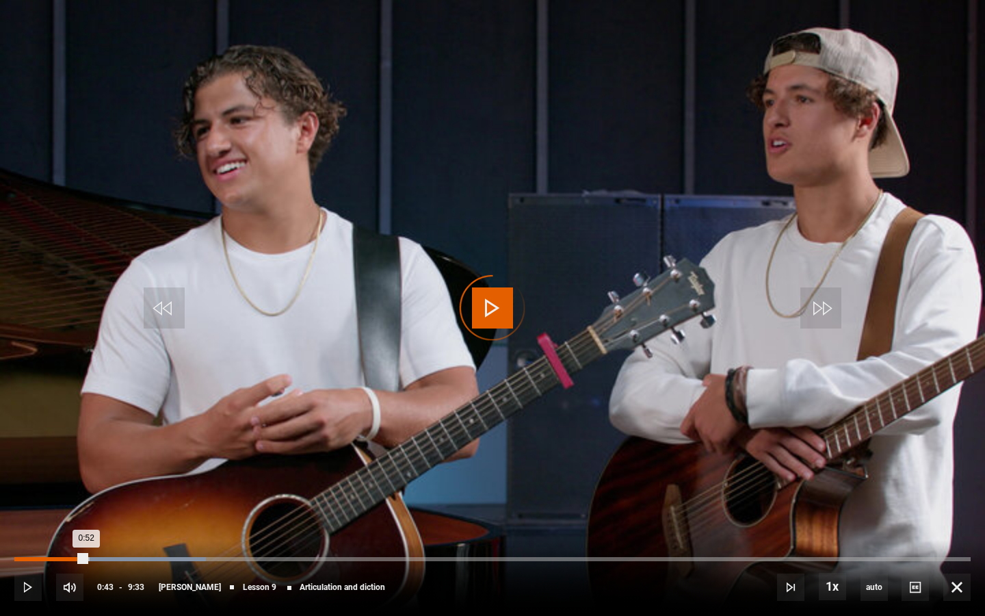
click at [85, 501] on div "Loaded : 20.07% 0:43 0:52" at bounding box center [492, 559] width 956 height 4
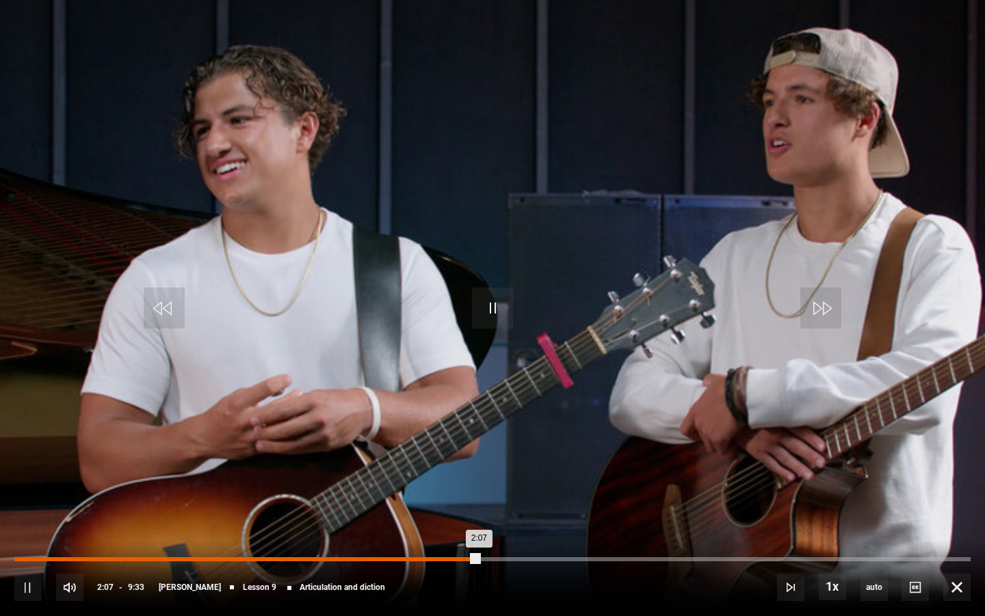
click at [478, 501] on div "Loaded : 33.16% 4:38 2:07" at bounding box center [492, 559] width 956 height 4
click at [523, 501] on div "Loaded : 58.46% 5:05 4:39" at bounding box center [492, 559] width 956 height 4
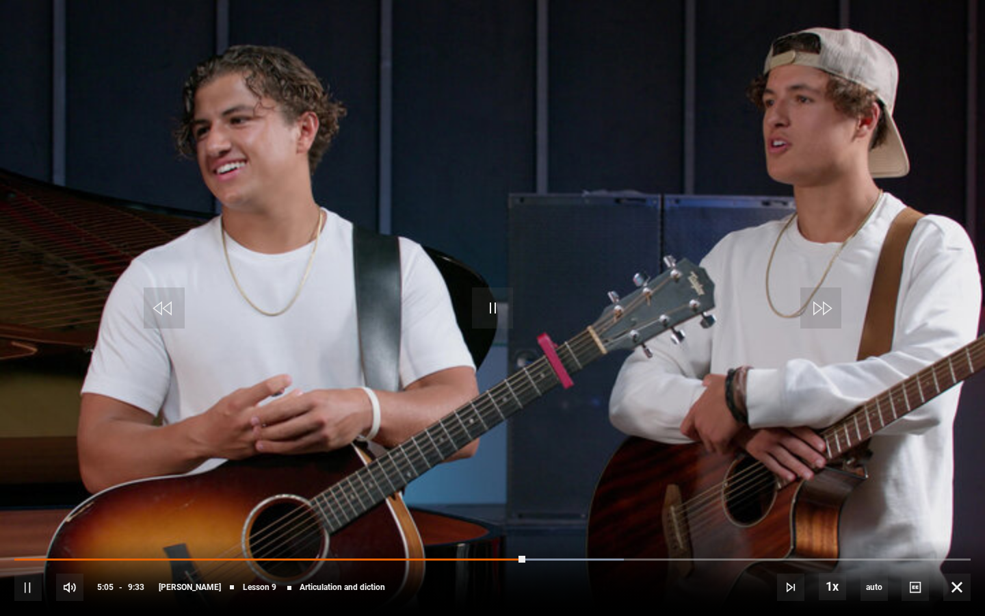
click at [560, 501] on div "10s Skip Back 10 seconds Pause 10s Skip Forward 10 seconds Loaded : 63.70% 5:27…" at bounding box center [492, 578] width 985 height 76
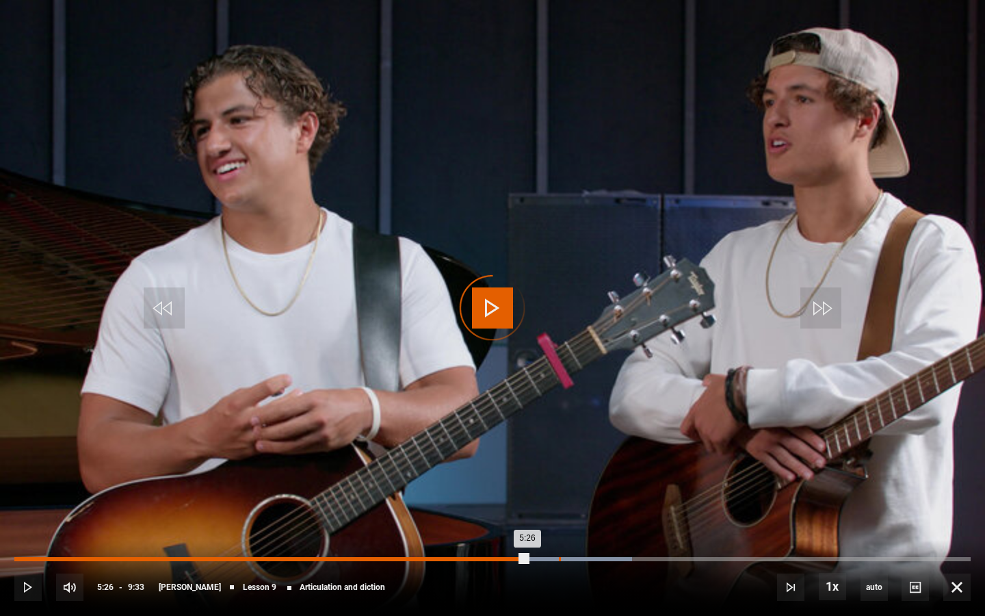
click at [559, 501] on div "5:26" at bounding box center [560, 559] width 2 height 4
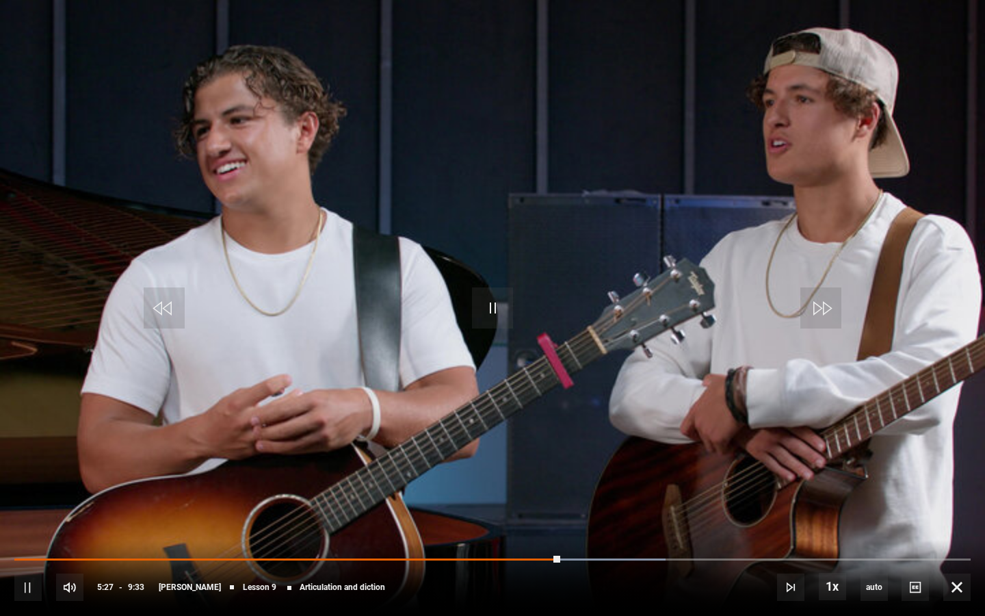
click at [581, 501] on div "10s Skip Back 10 seconds Pause 10s Skip Forward 10 seconds Loaded : 68.06% 5:39…" at bounding box center [492, 578] width 985 height 76
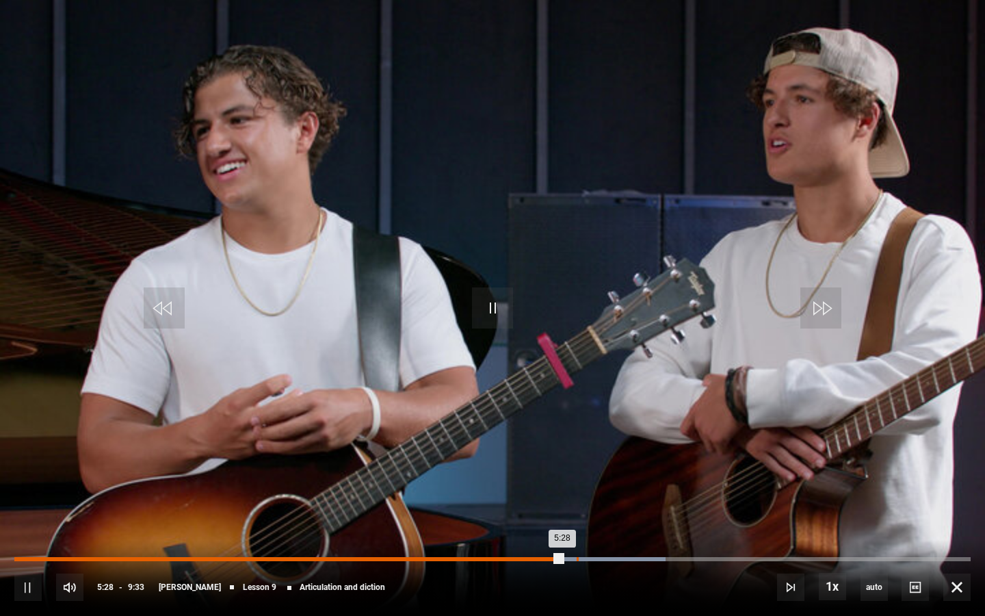
click at [576, 501] on div "Loaded : 68.06% 5:36 5:28" at bounding box center [492, 559] width 956 height 4
click at [589, 501] on div "Loaded : 69.81% 5:44 5:37" at bounding box center [492, 559] width 956 height 4
click at [603, 501] on div "5:52" at bounding box center [604, 559] width 2 height 4
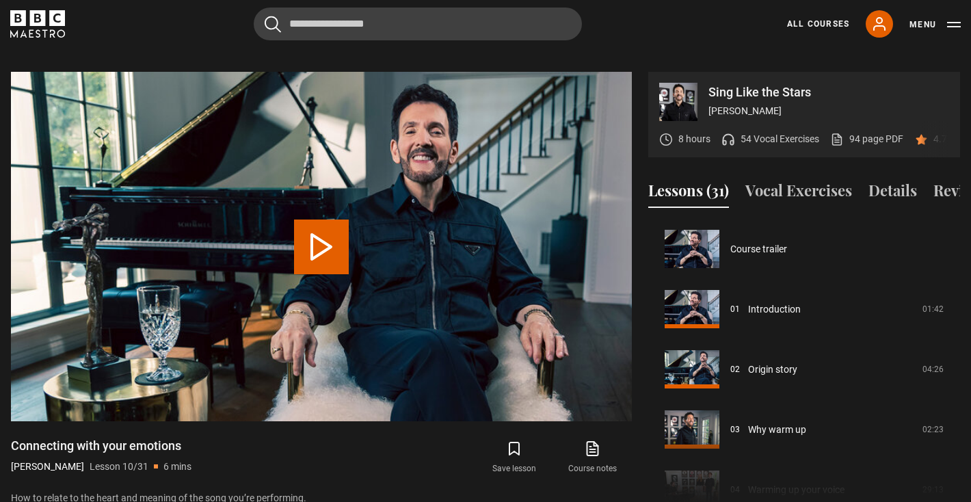
scroll to position [542, 0]
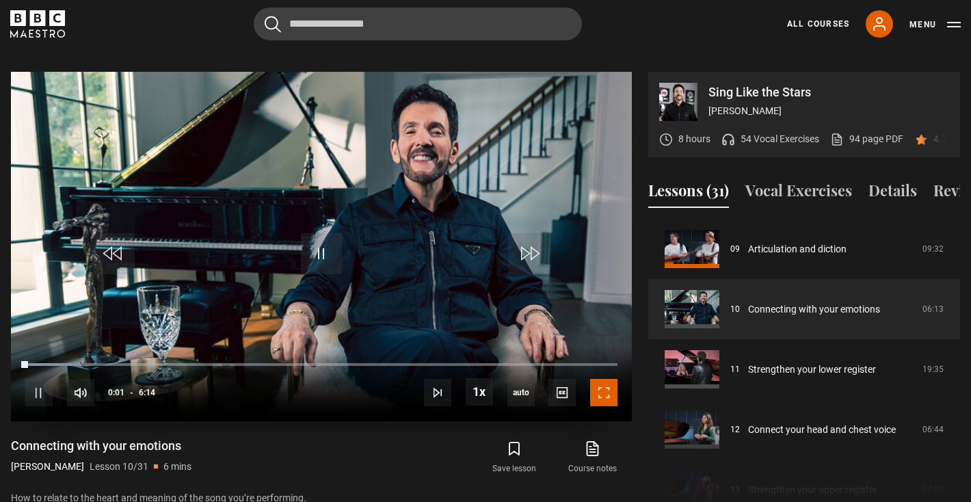
click at [607, 379] on span "Video Player" at bounding box center [603, 392] width 27 height 27
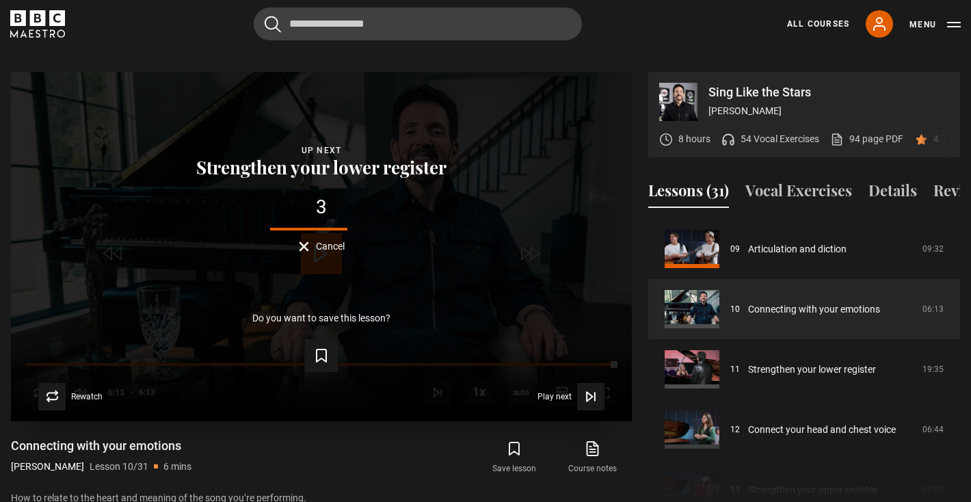
click at [334, 241] on span "Cancel" at bounding box center [330, 246] width 29 height 10
